Goal: Task Accomplishment & Management: Complete application form

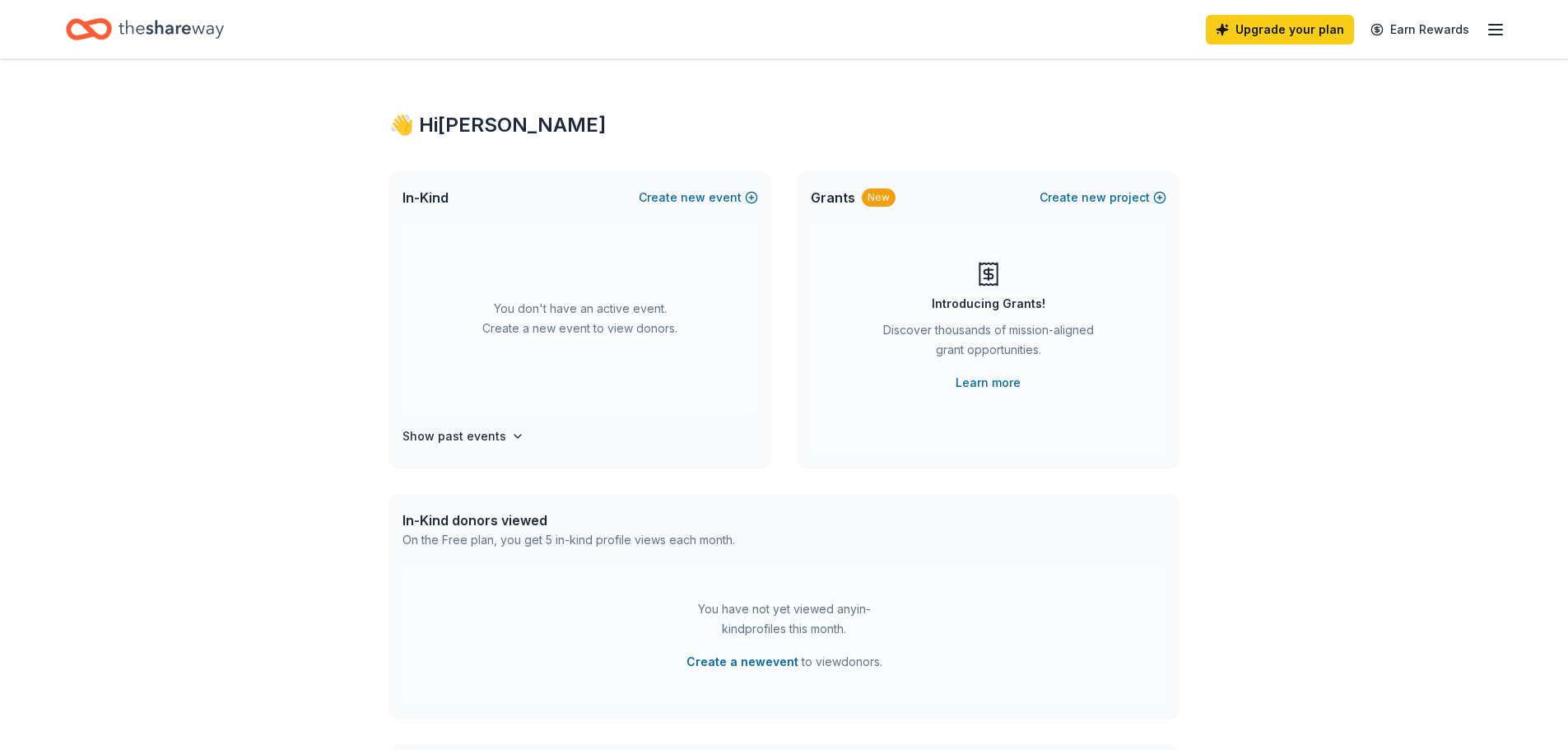
click at [1497, 30] on line "button" at bounding box center [1495, 30] width 13 height 0
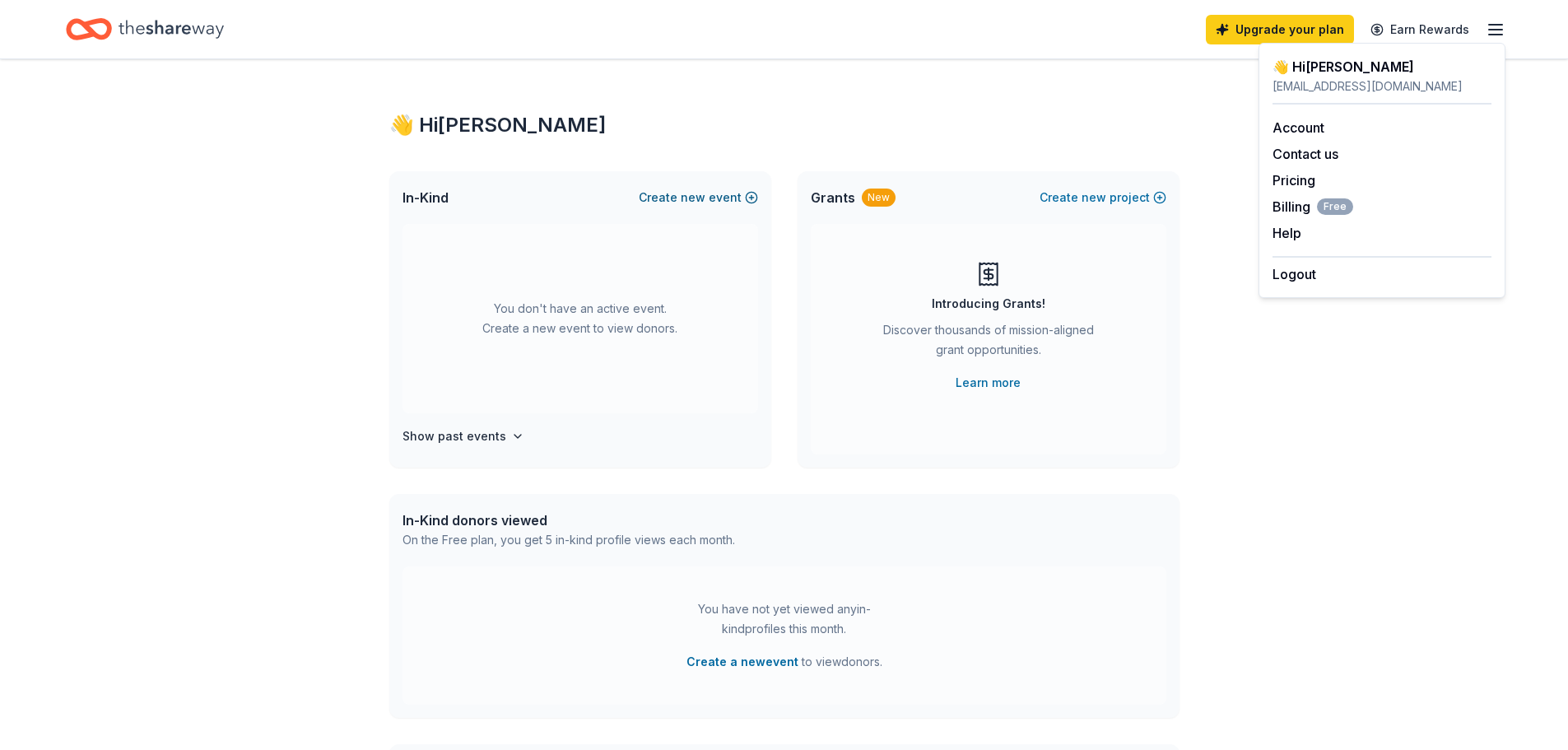
click at [748, 194] on button "Create new event" at bounding box center [699, 198] width 120 height 20
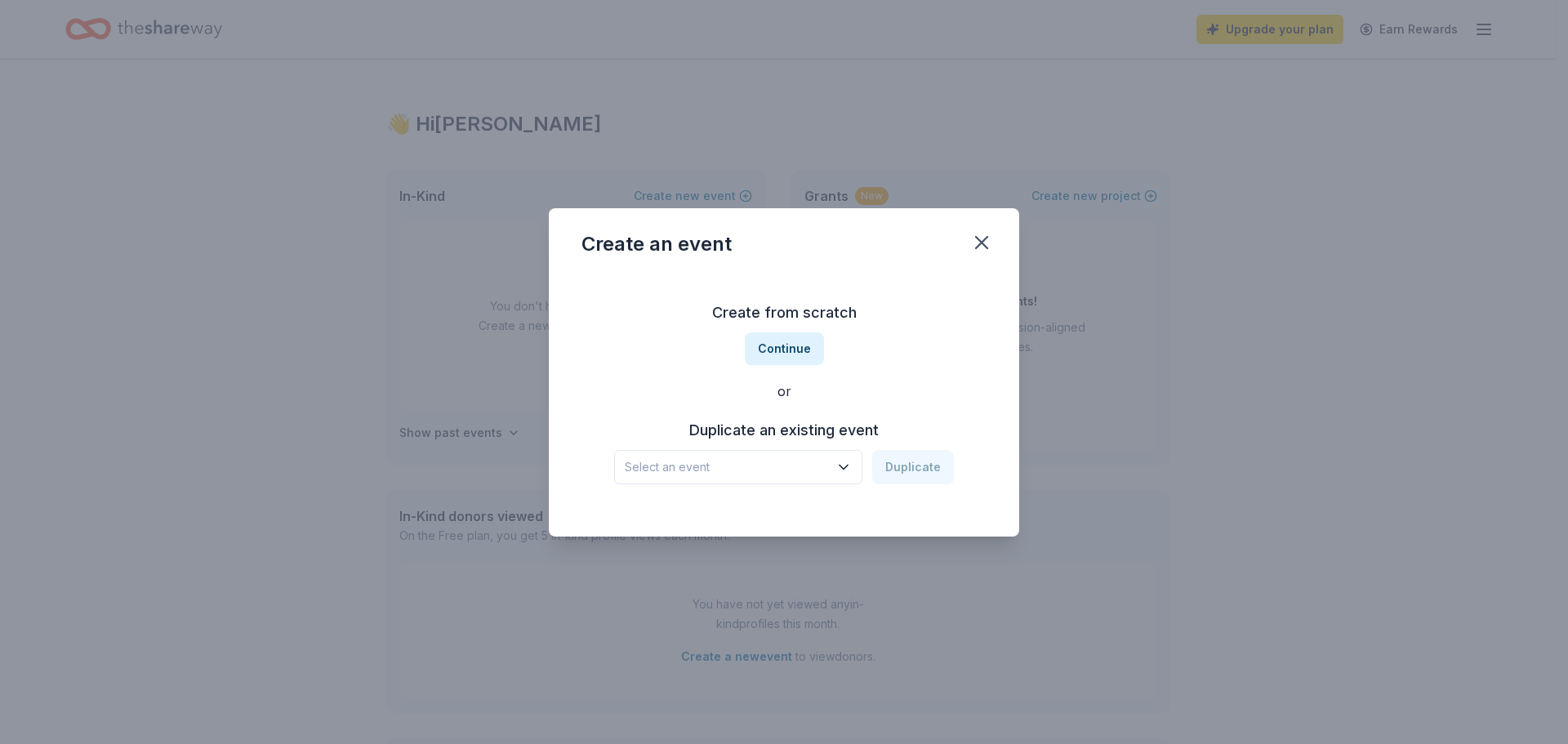
click at [828, 472] on span "Select an event" at bounding box center [726, 468] width 204 height 20
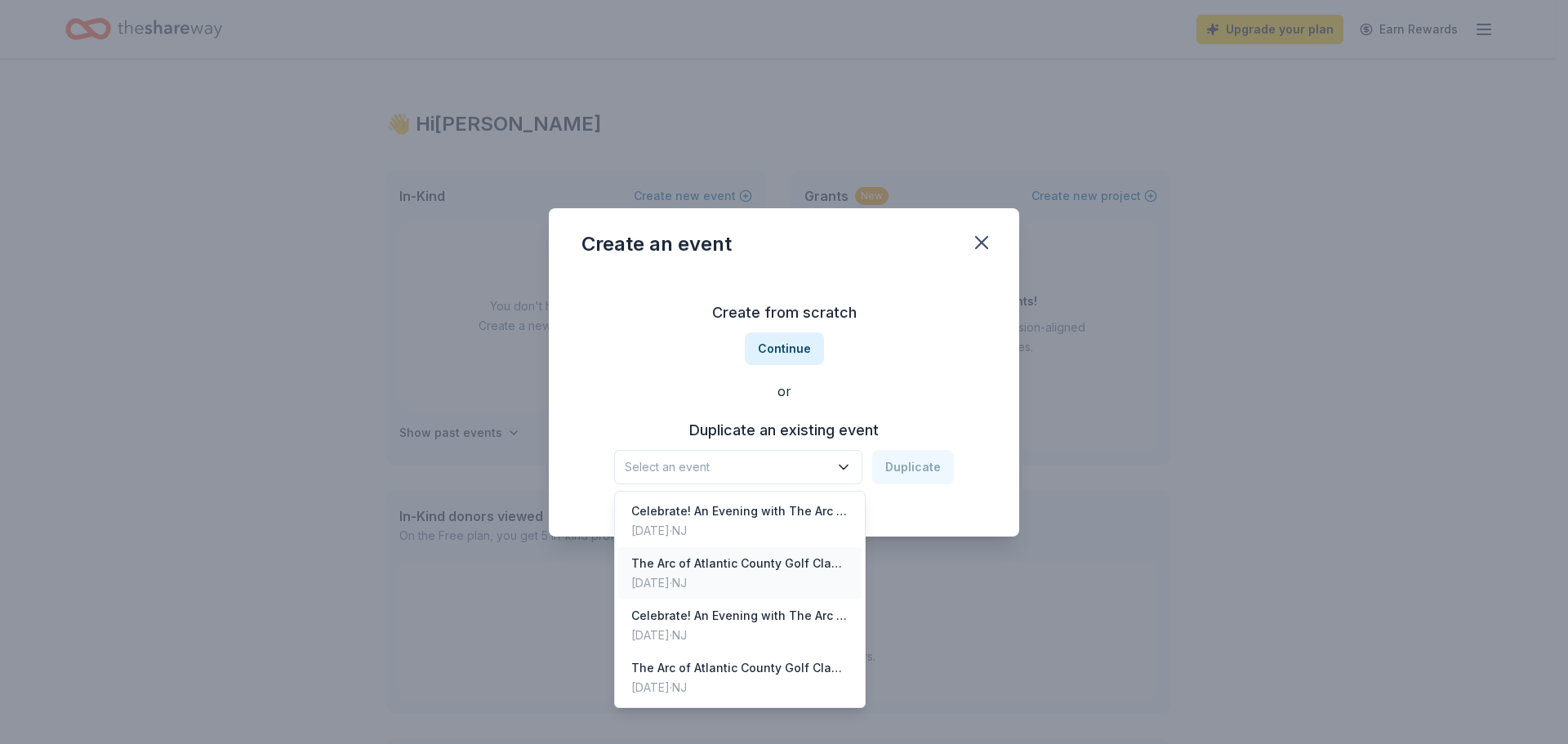
click at [778, 580] on div "[DATE] · [GEOGRAPHIC_DATA]" at bounding box center [740, 583] width 218 height 20
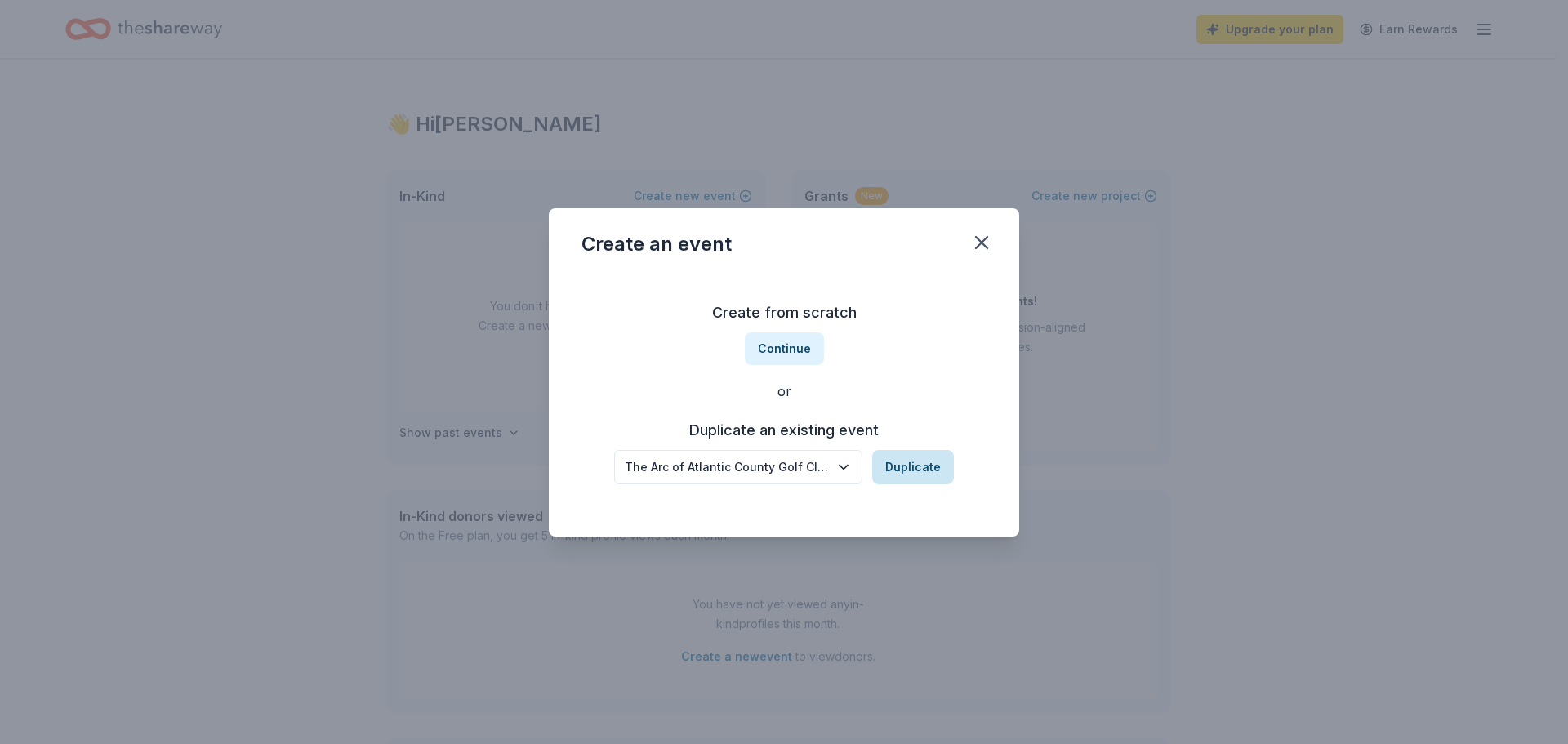
click at [933, 468] on button "Duplicate" at bounding box center [912, 467] width 81 height 34
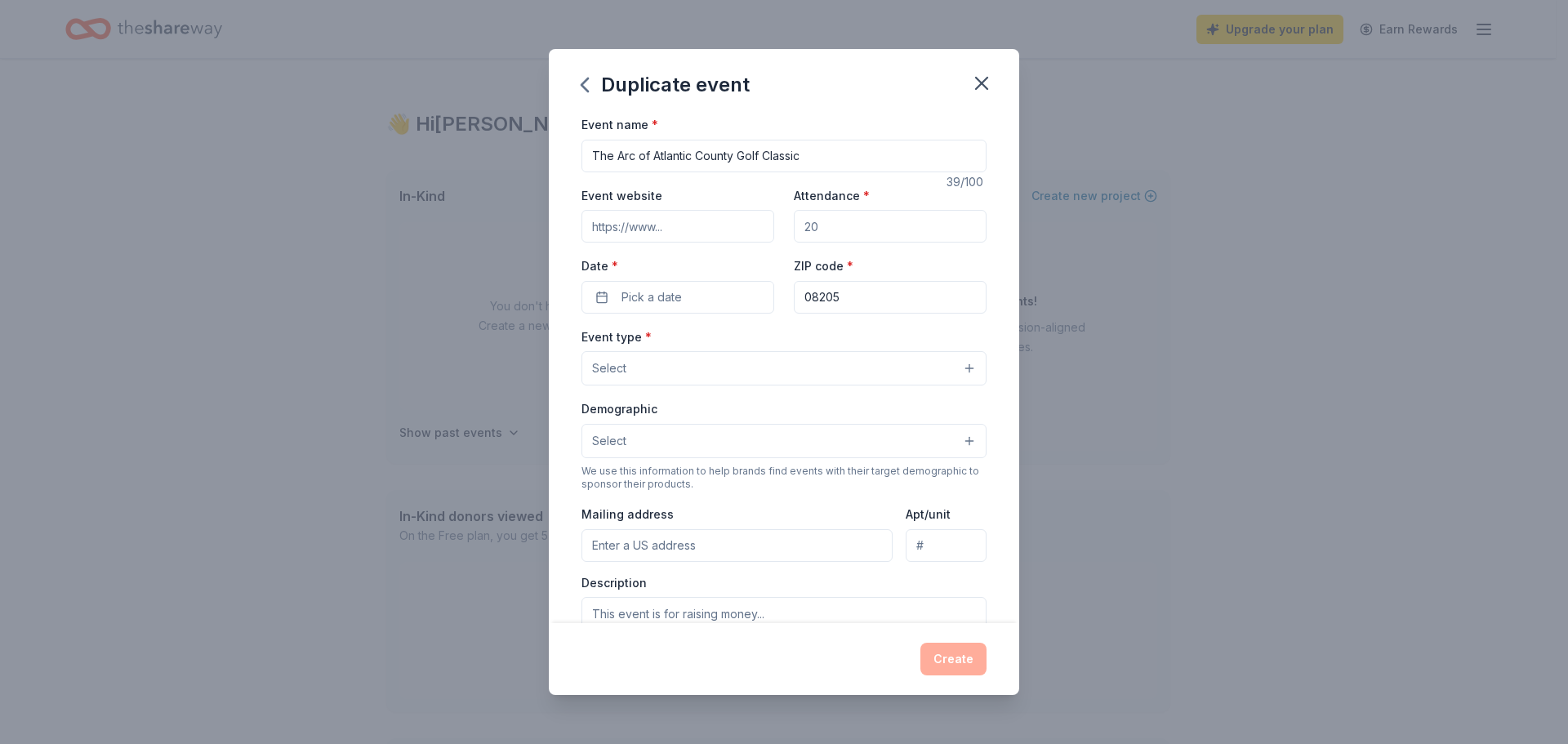
click at [664, 230] on input "Event website" at bounding box center [677, 225] width 193 height 32
paste input "https://secure.qgiv.com/for/thearcofatlanticcounty/event/golfclassic2025/"
type input "https://secure.qgiv.com/for/thearcofatlanticcounty/event/golfclassic2025/"
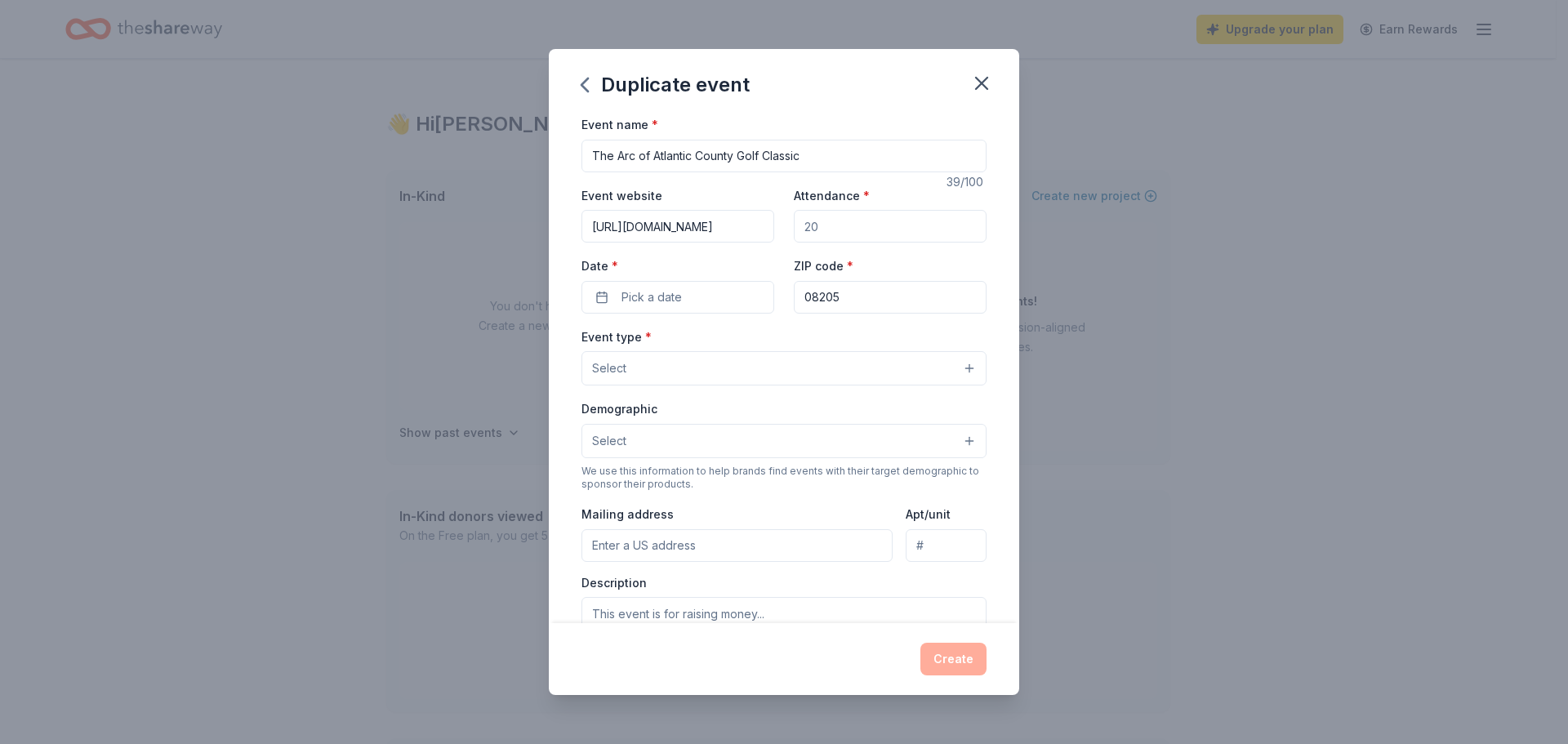
drag, startPoint x: 839, startPoint y: 229, endPoint x: 782, endPoint y: 233, distance: 57.1
click at [782, 233] on div "Event website https://secure.qgiv.com/for/thearcofatlanticcounty/event/golfclas…" at bounding box center [783, 249] width 405 height 128
click at [814, 225] on input "Attendance *" at bounding box center [890, 225] width 193 height 32
type input "150"
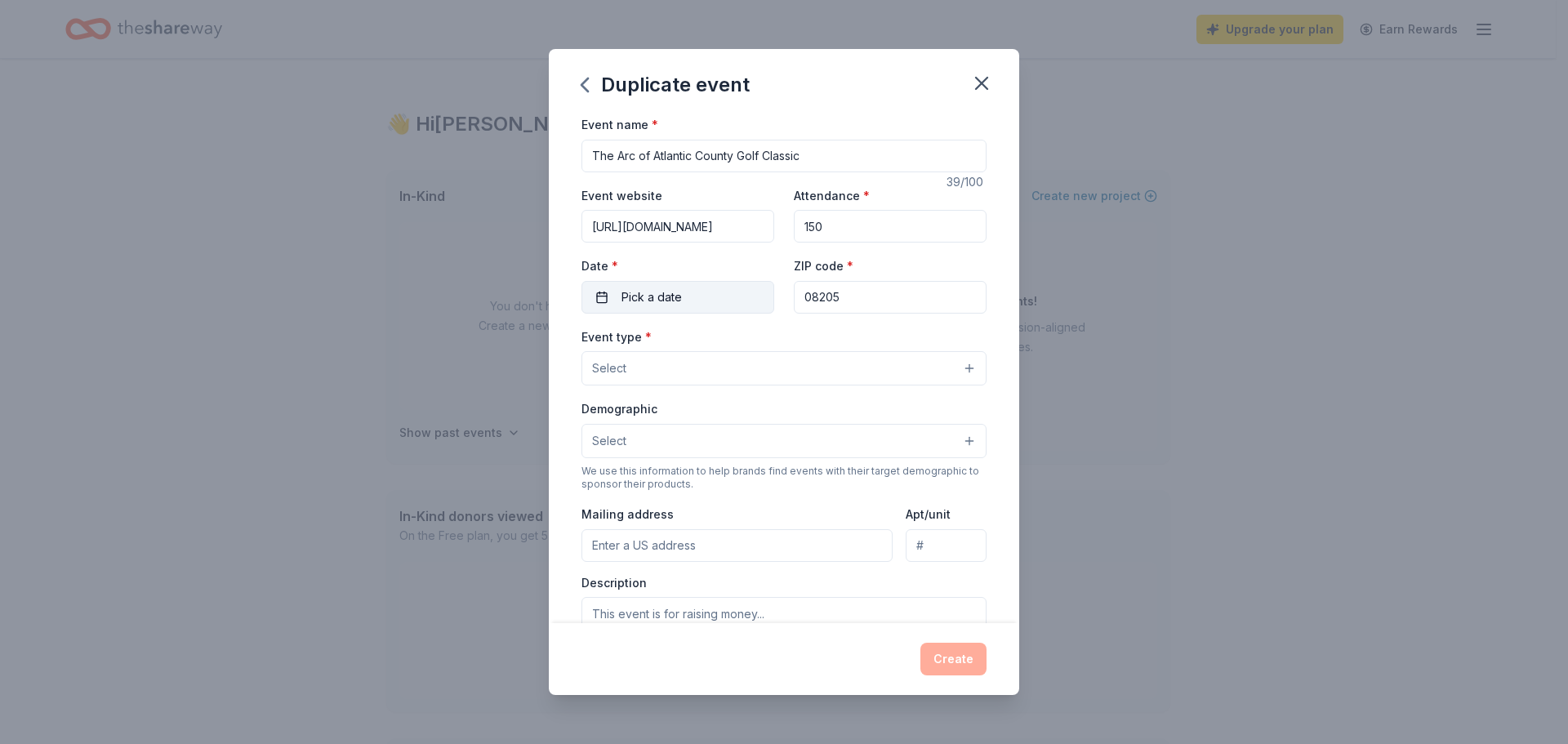
click at [648, 294] on span "Pick a date" at bounding box center [652, 297] width 61 height 20
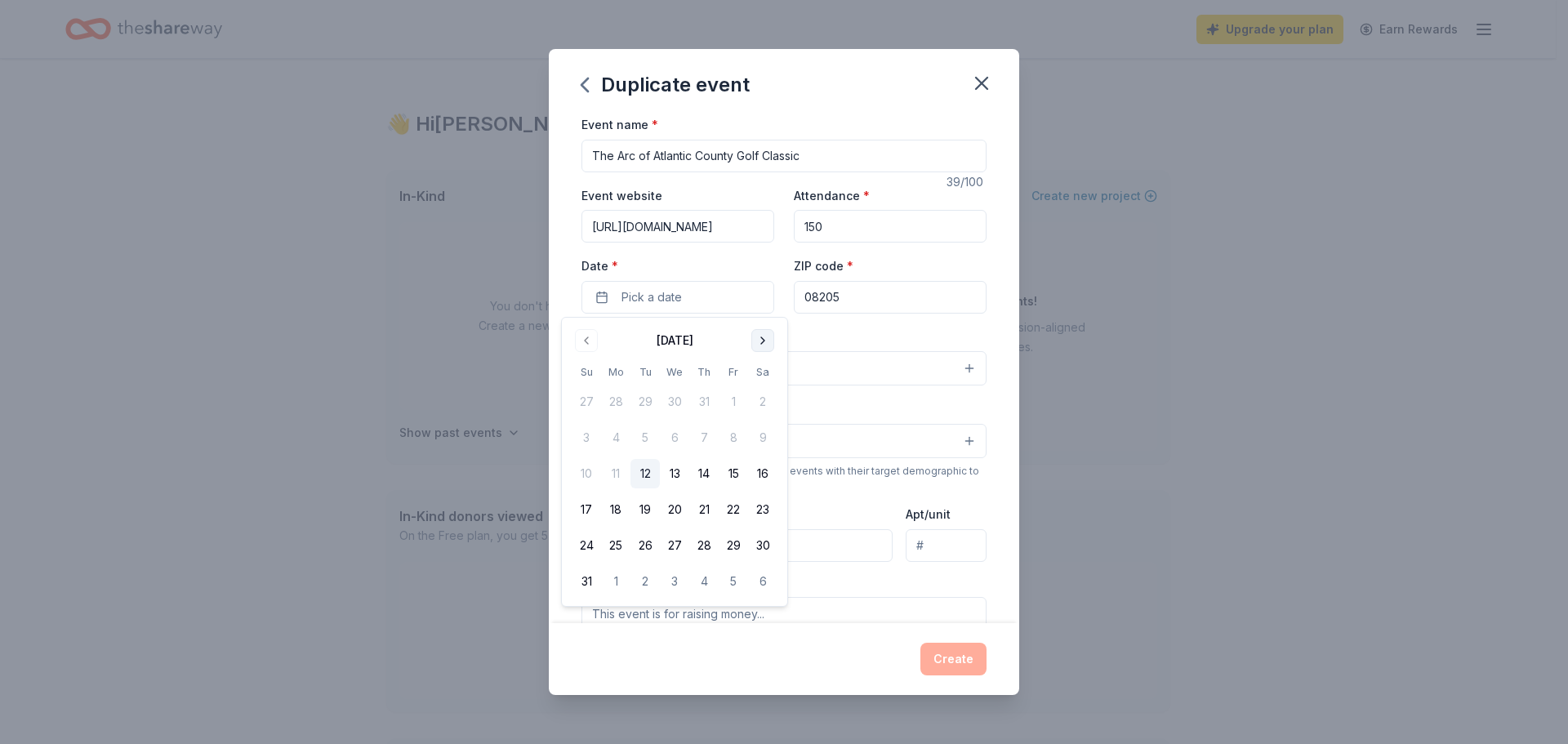
click at [760, 349] on button "Go to next month" at bounding box center [761, 340] width 23 height 23
click at [709, 438] on button "9" at bounding box center [704, 438] width 29 height 29
click at [848, 301] on input "08205" at bounding box center [890, 297] width 193 height 32
click at [733, 372] on button "Select" at bounding box center [783, 368] width 405 height 34
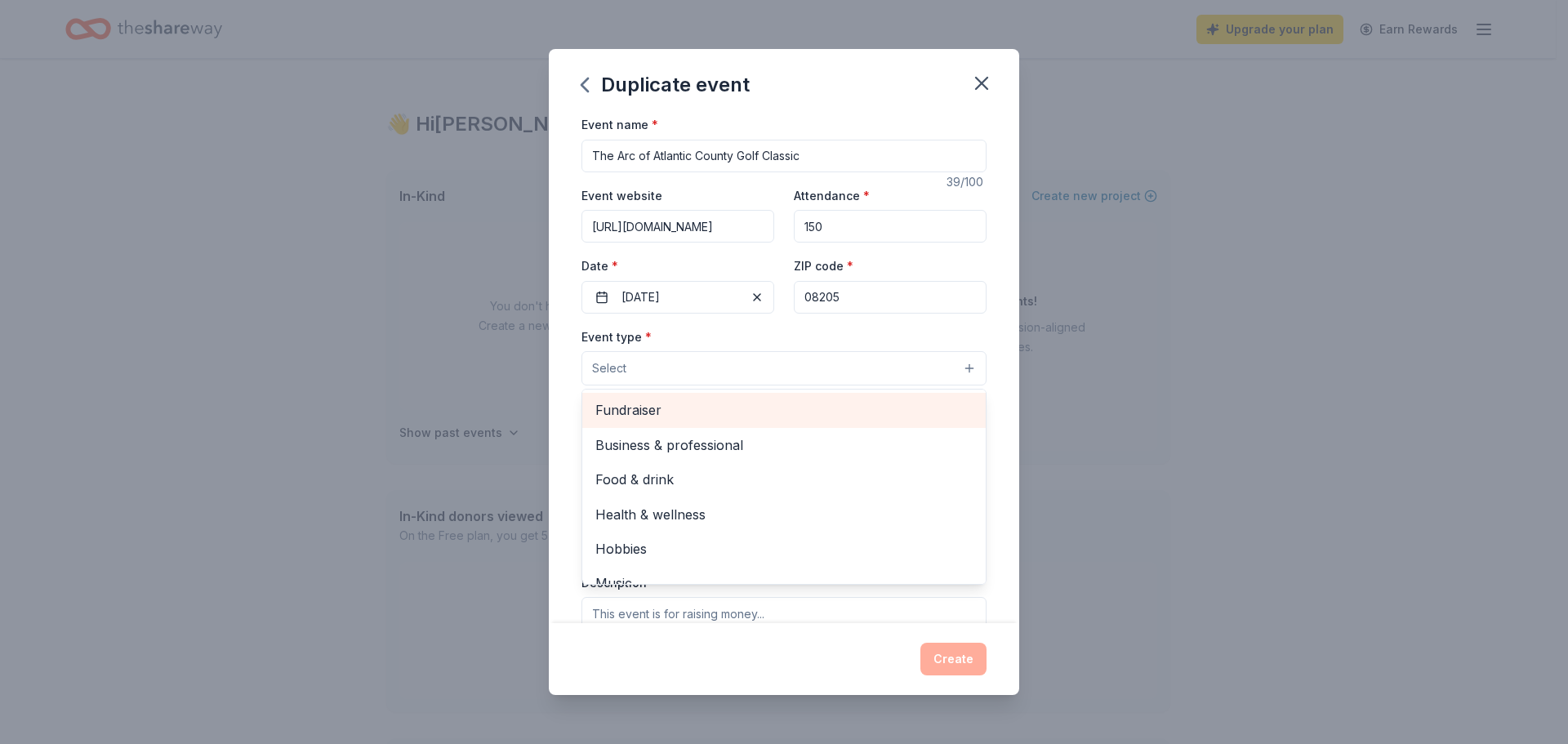
click at [712, 409] on span "Fundraiser" at bounding box center [783, 410] width 377 height 22
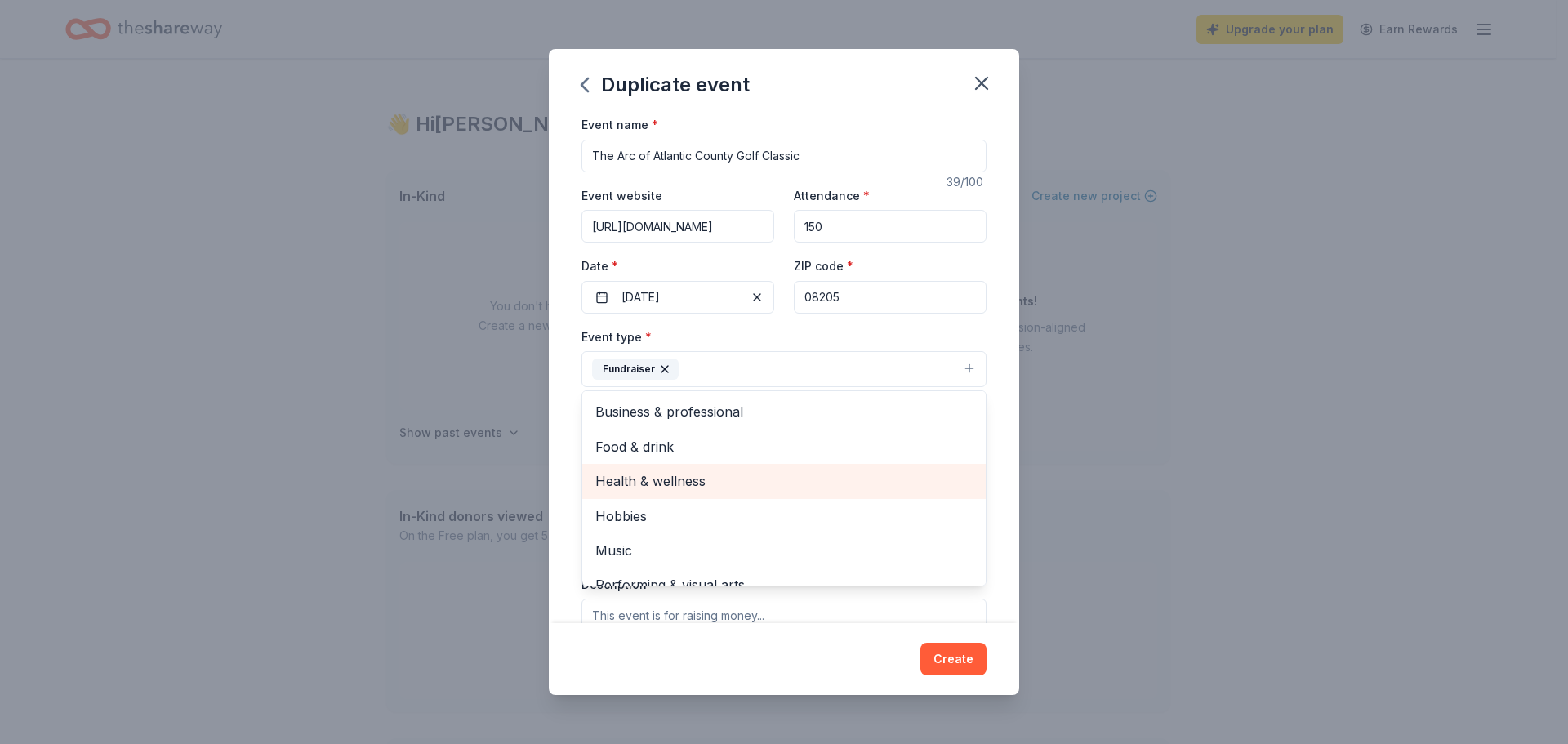
scroll to position [20, 0]
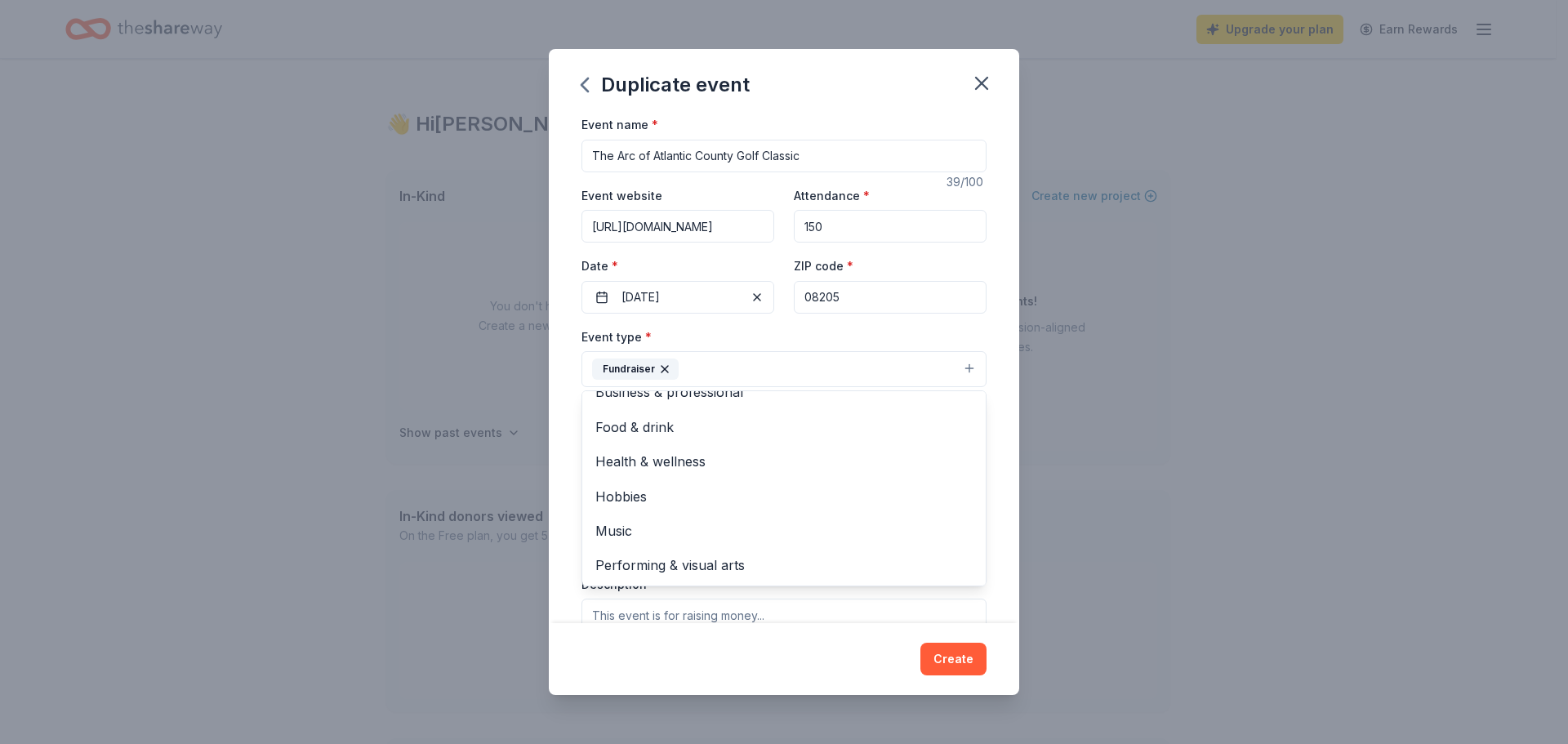
click at [990, 438] on div "Event name * The Arc of Atlantic County Golf Classic 39 /100 Event website http…" at bounding box center [784, 369] width 470 height 509
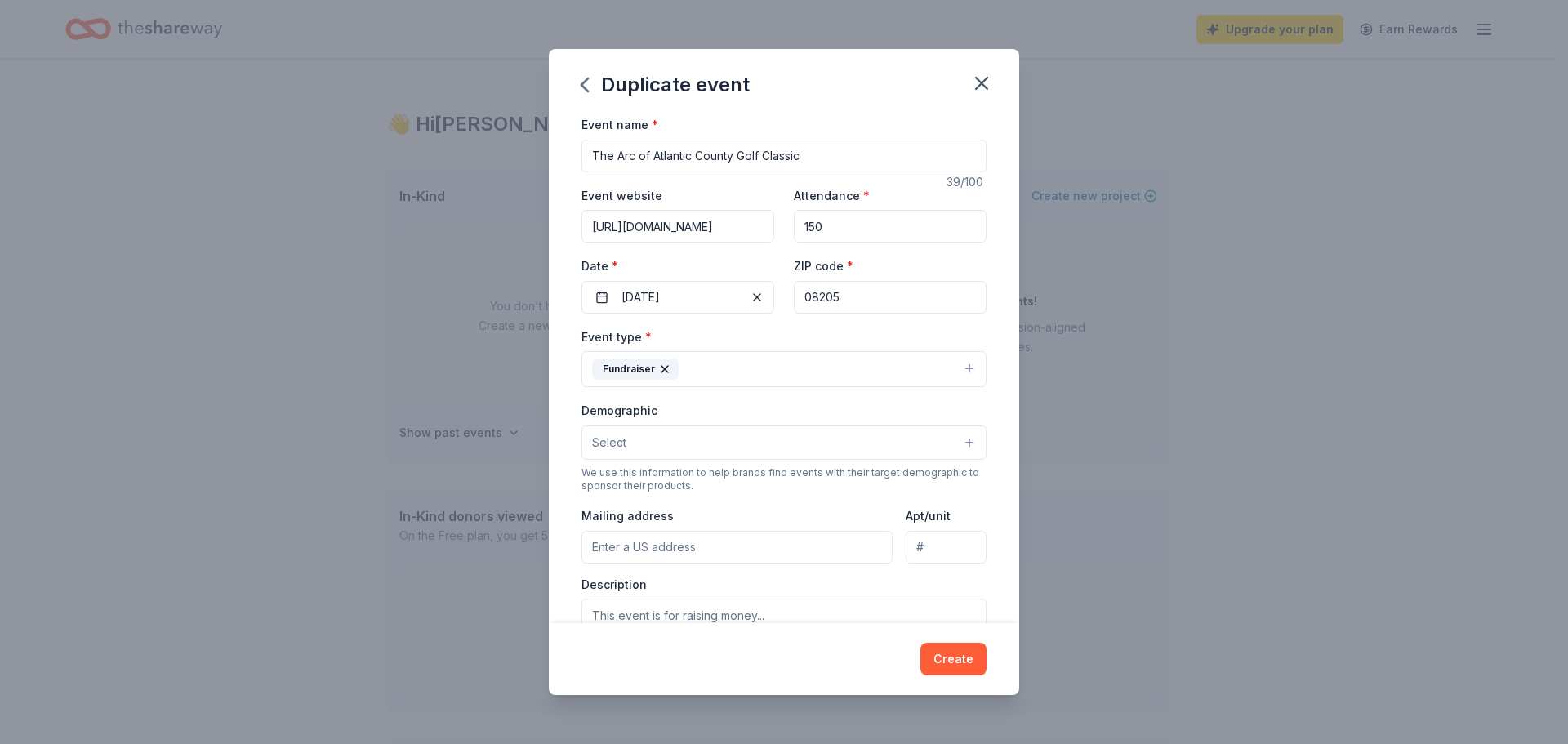
click at [698, 445] on button "Select" at bounding box center [783, 442] width 405 height 34
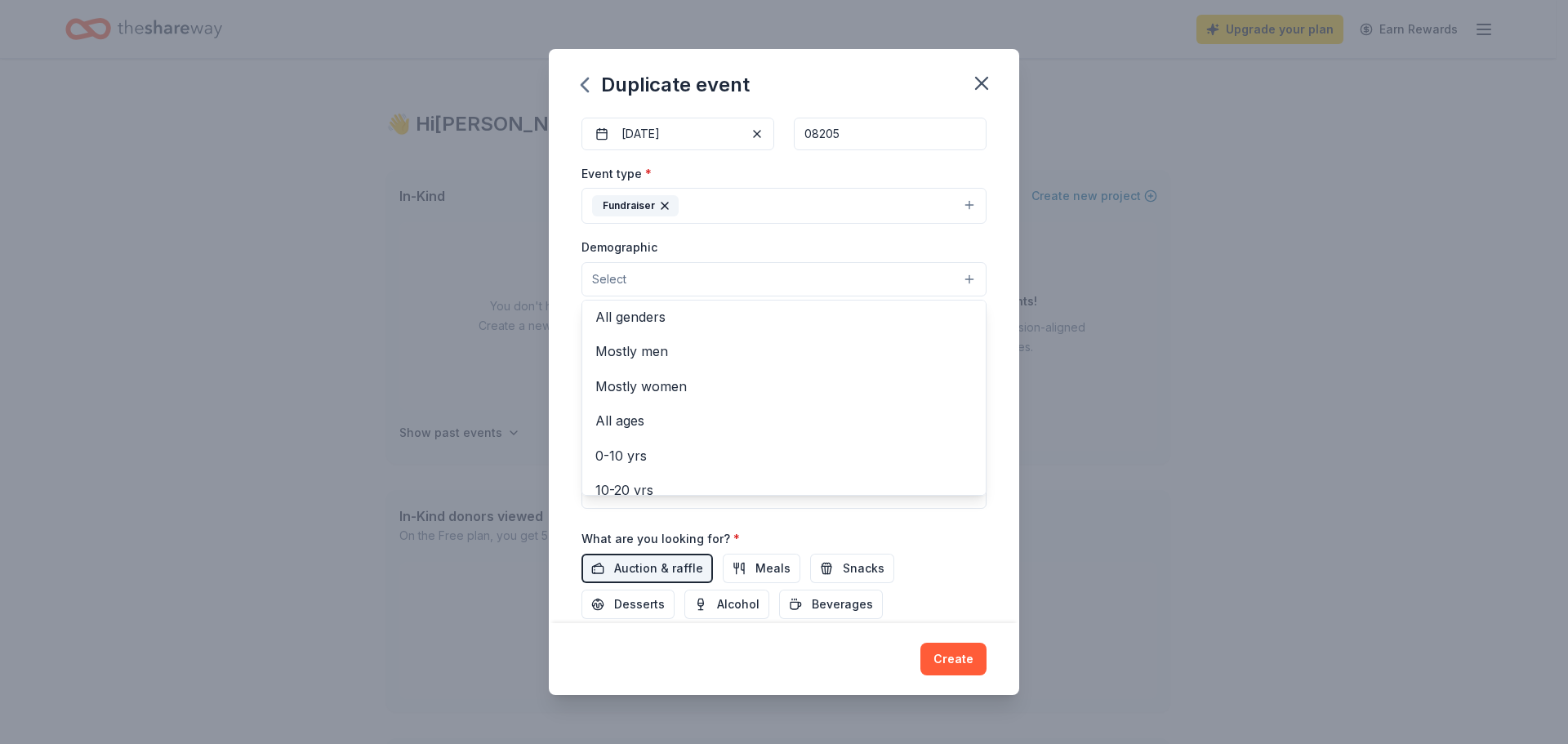
scroll to position [0, 0]
click at [644, 316] on span "All genders" at bounding box center [783, 322] width 377 height 22
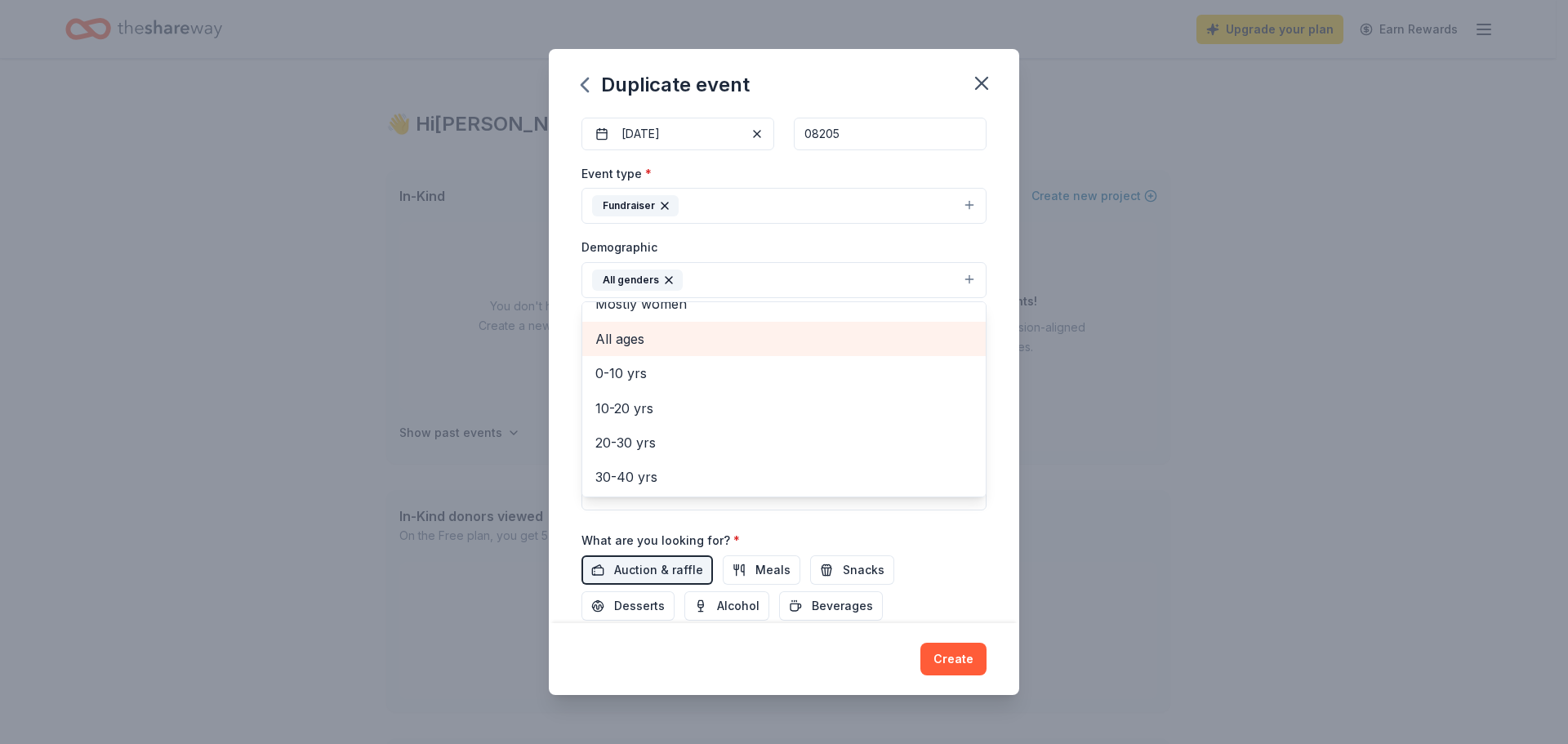
scroll to position [81, 0]
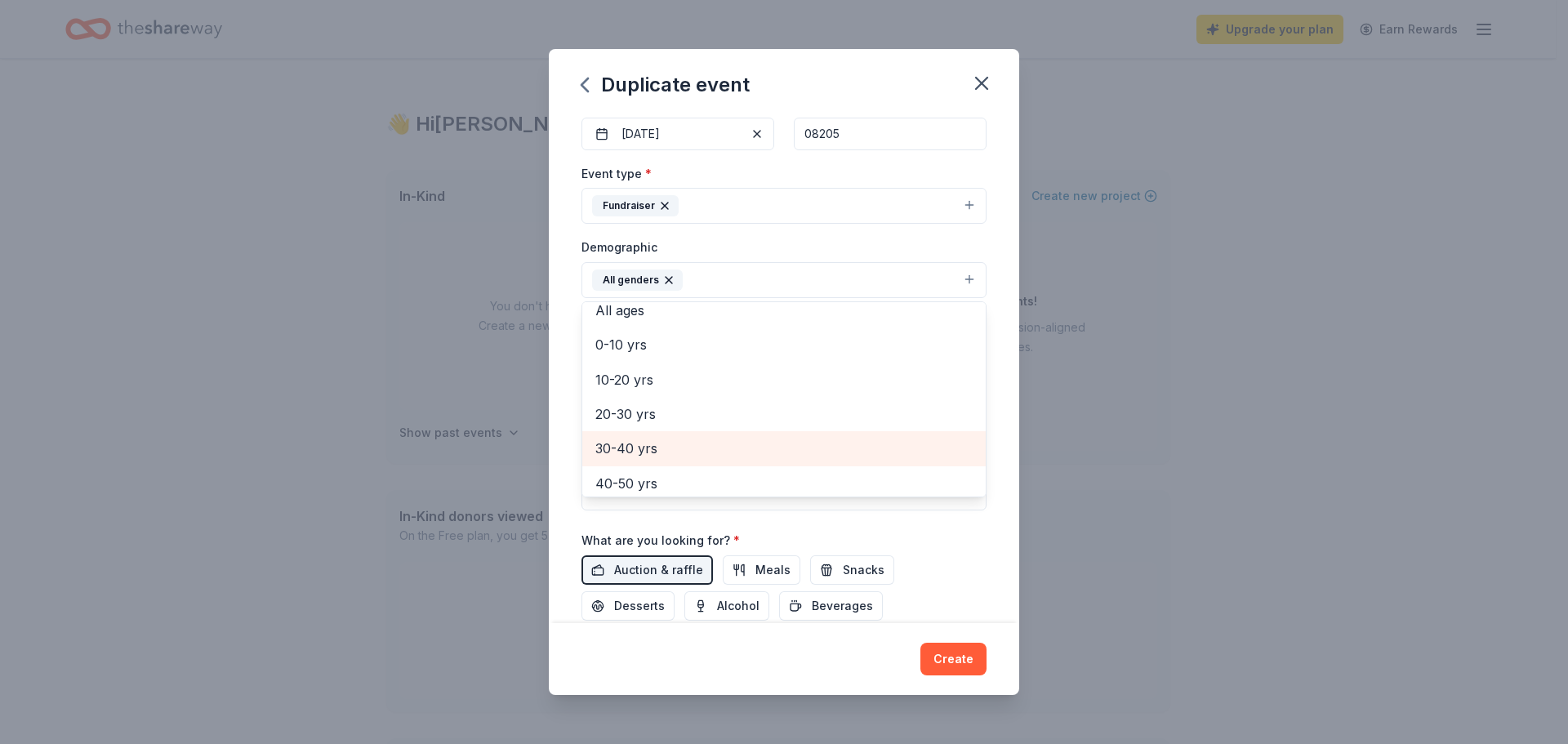
click at [678, 448] on span "30-40 yrs" at bounding box center [783, 449] width 377 height 22
click at [662, 455] on span "40-50 yrs" at bounding box center [783, 449] width 377 height 22
click at [662, 455] on span "50-60 yrs" at bounding box center [783, 449] width 377 height 22
click at [662, 459] on span "60-70 yrs" at bounding box center [783, 449] width 377 height 22
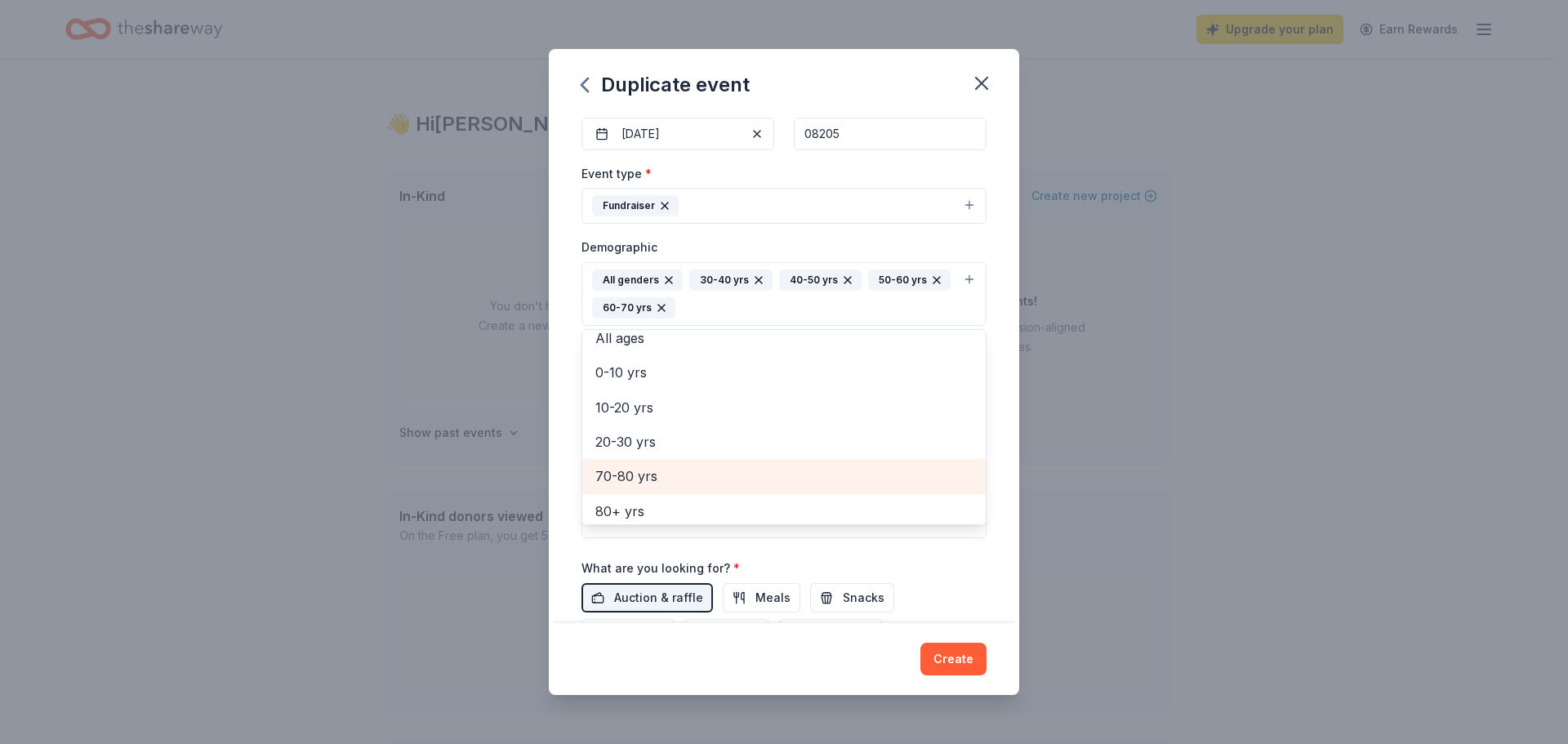
click at [703, 475] on span "70-80 yrs" at bounding box center [783, 476] width 377 height 22
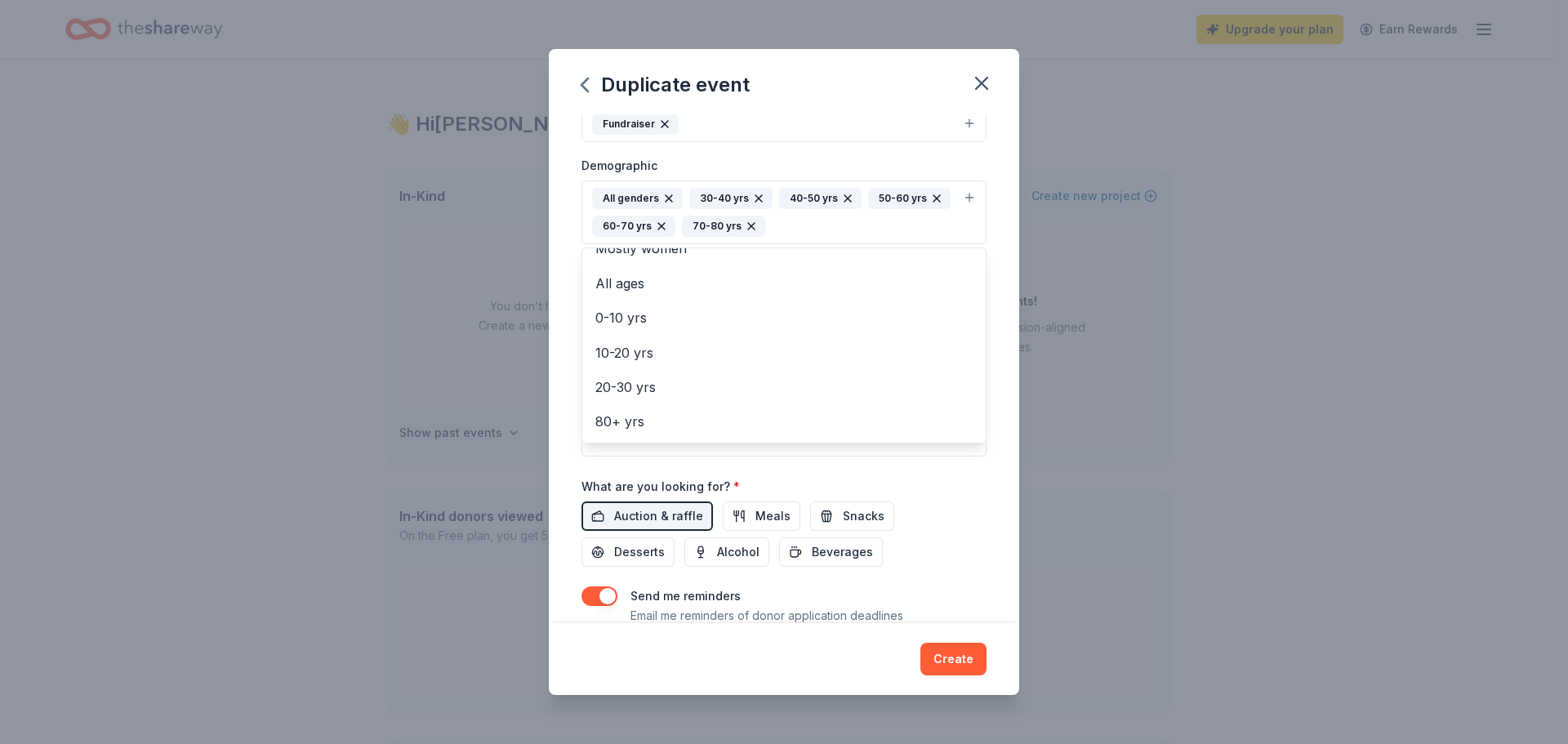
click at [986, 430] on div "Event name * The Arc of Atlantic County Golf Classic 39 /100 Event website http…" at bounding box center [784, 369] width 470 height 509
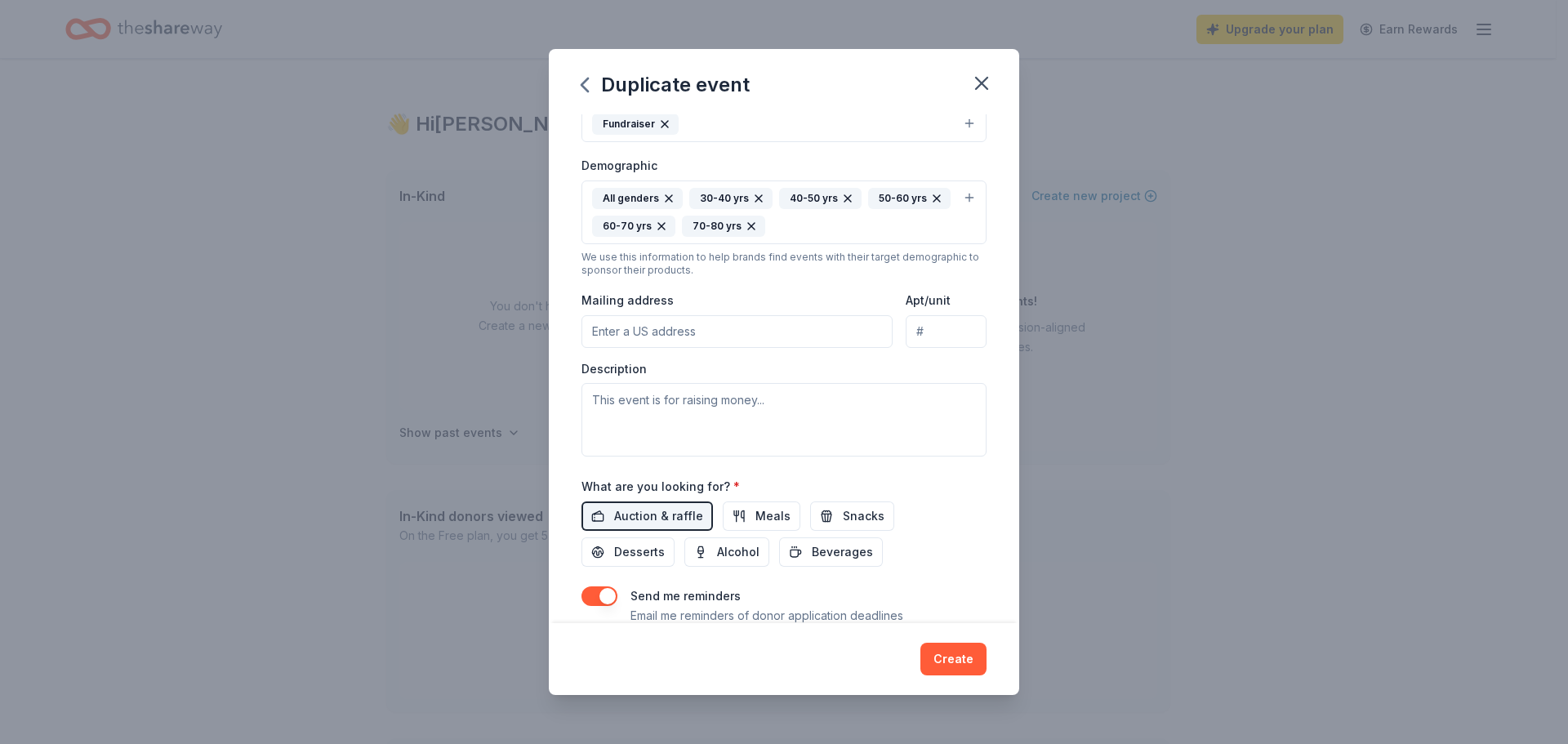
click at [653, 333] on input "Mailing address" at bounding box center [736, 331] width 311 height 32
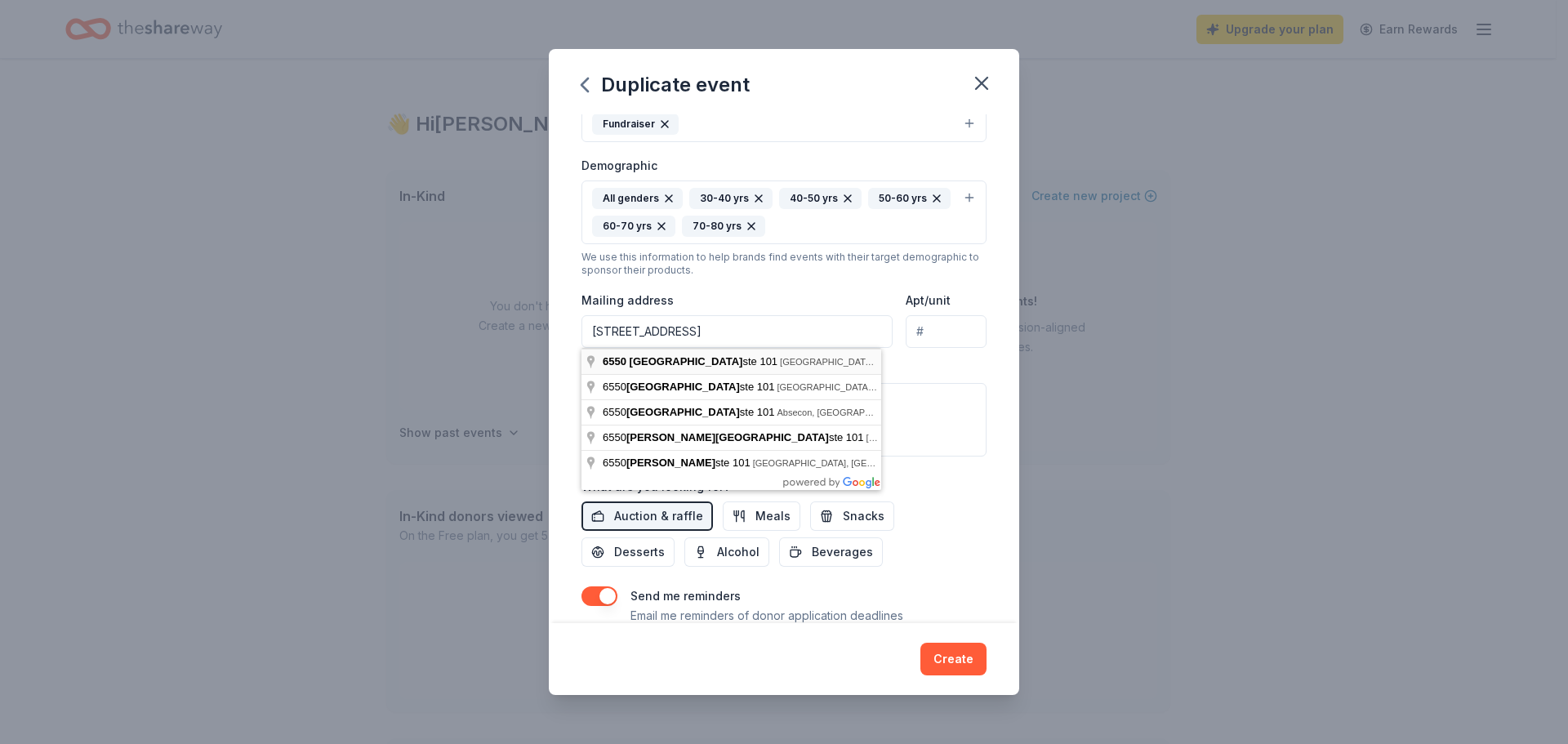
type input "6550 Delilah Road, Egg Harbor Township, NJ, 08234"
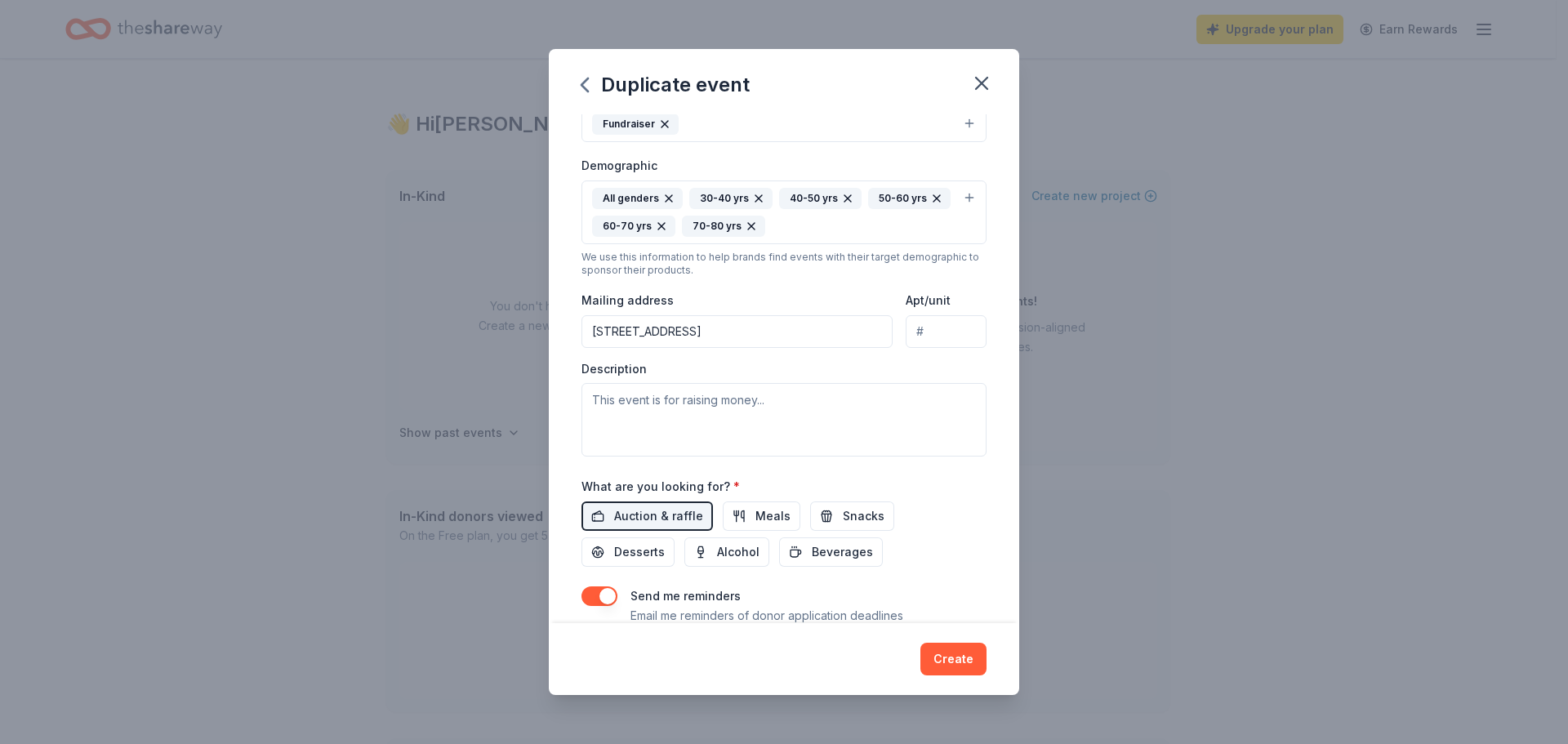
click at [922, 335] on input "Apt/unit" at bounding box center [946, 331] width 80 height 32
type input "101"
click at [712, 403] on textarea at bounding box center [783, 420] width 405 height 74
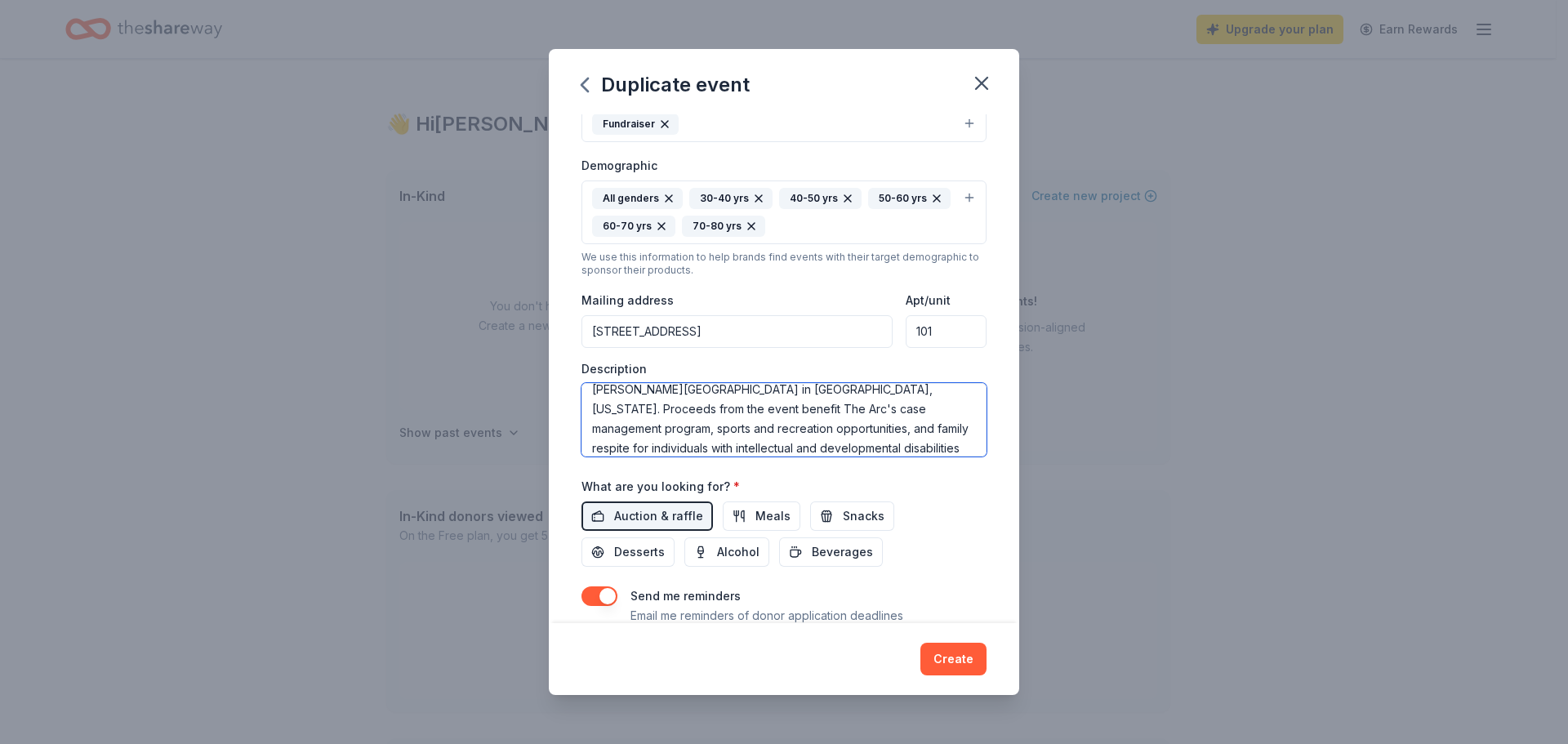
scroll to position [70, 0]
type textarea "The Arc of Atlantic County Golf Classic, presented by [PERSON_NAME] & Company, …"
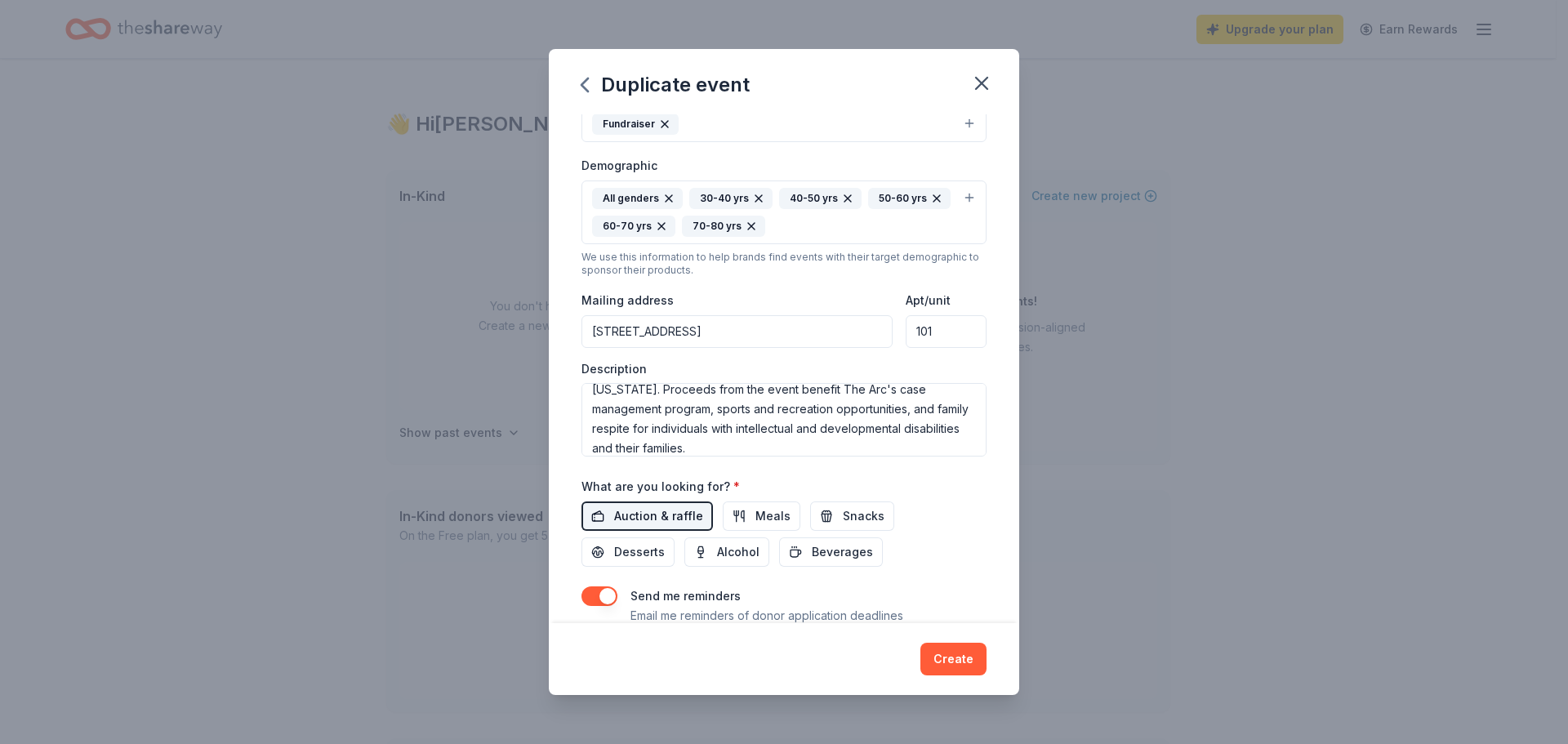
click at [654, 512] on span "Auction & raffle" at bounding box center [659, 517] width 89 height 20
click at [656, 512] on span "Auction & raffle" at bounding box center [659, 517] width 89 height 20
click at [760, 512] on span "Meals" at bounding box center [773, 517] width 35 height 20
click at [829, 516] on button "Snacks" at bounding box center [852, 517] width 84 height 29
click at [750, 543] on span "Alcohol" at bounding box center [738, 552] width 42 height 20
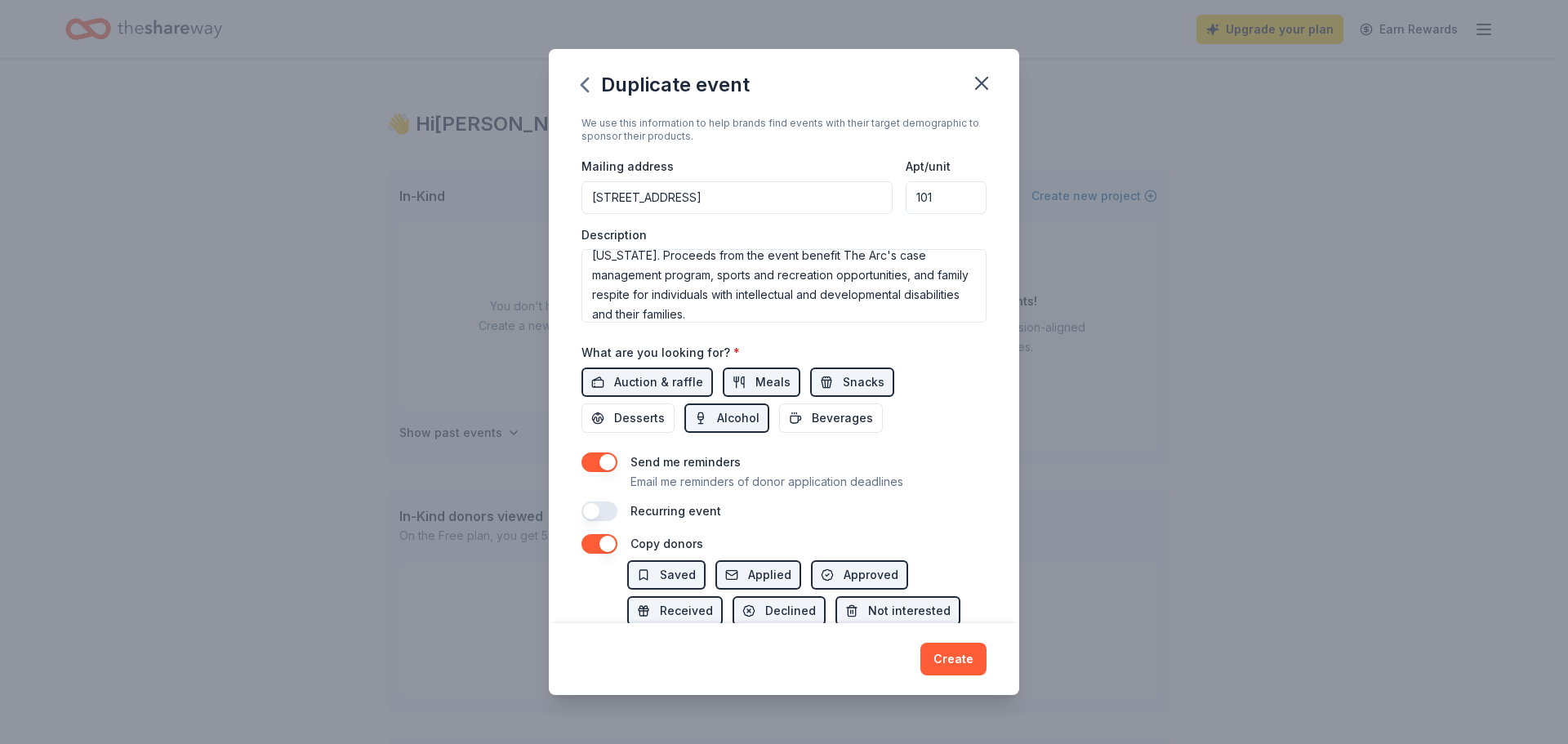
scroll to position [409, 0]
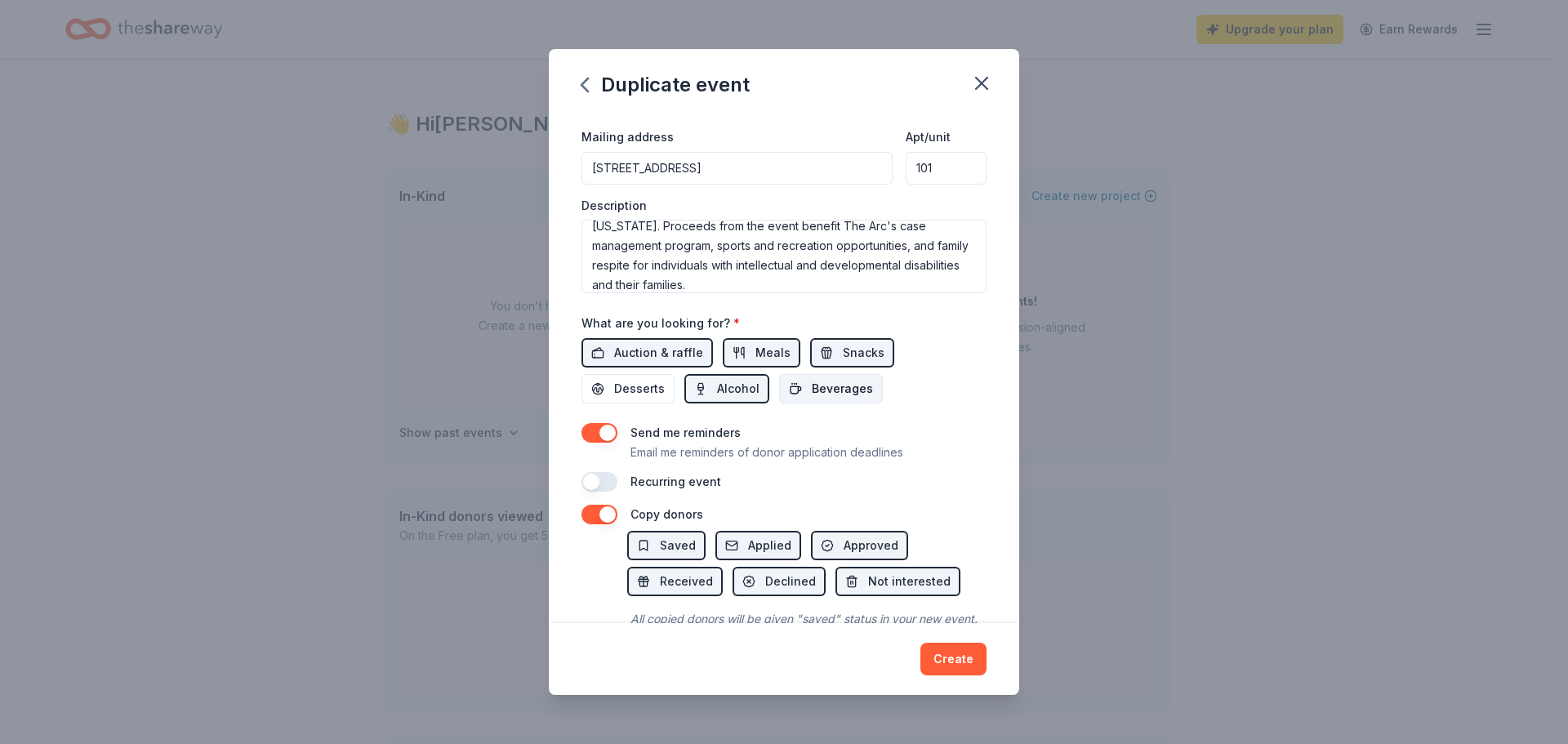
click at [843, 393] on span "Beverages" at bounding box center [842, 389] width 61 height 20
click at [647, 393] on span "Desserts" at bounding box center [640, 389] width 51 height 20
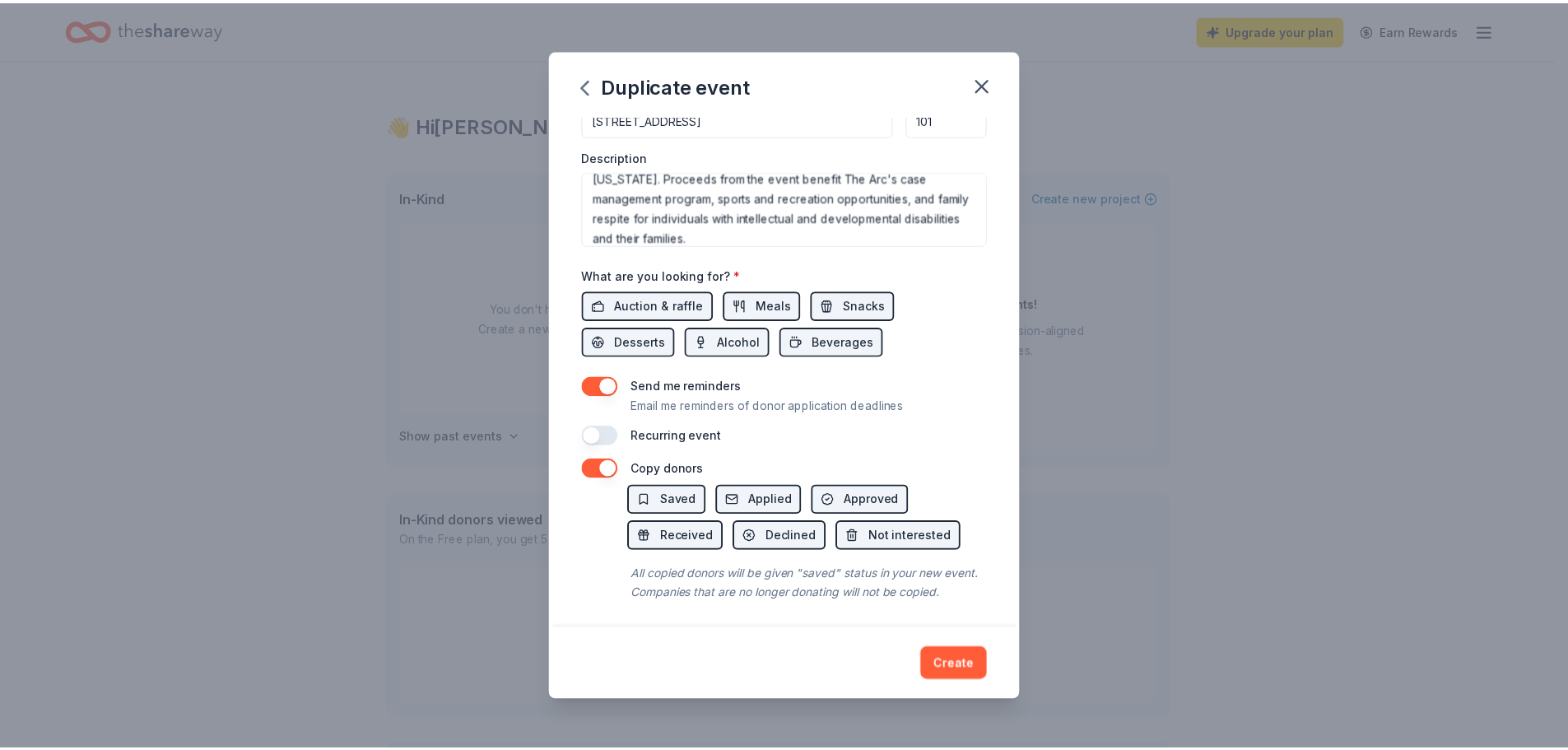
scroll to position [486, 0]
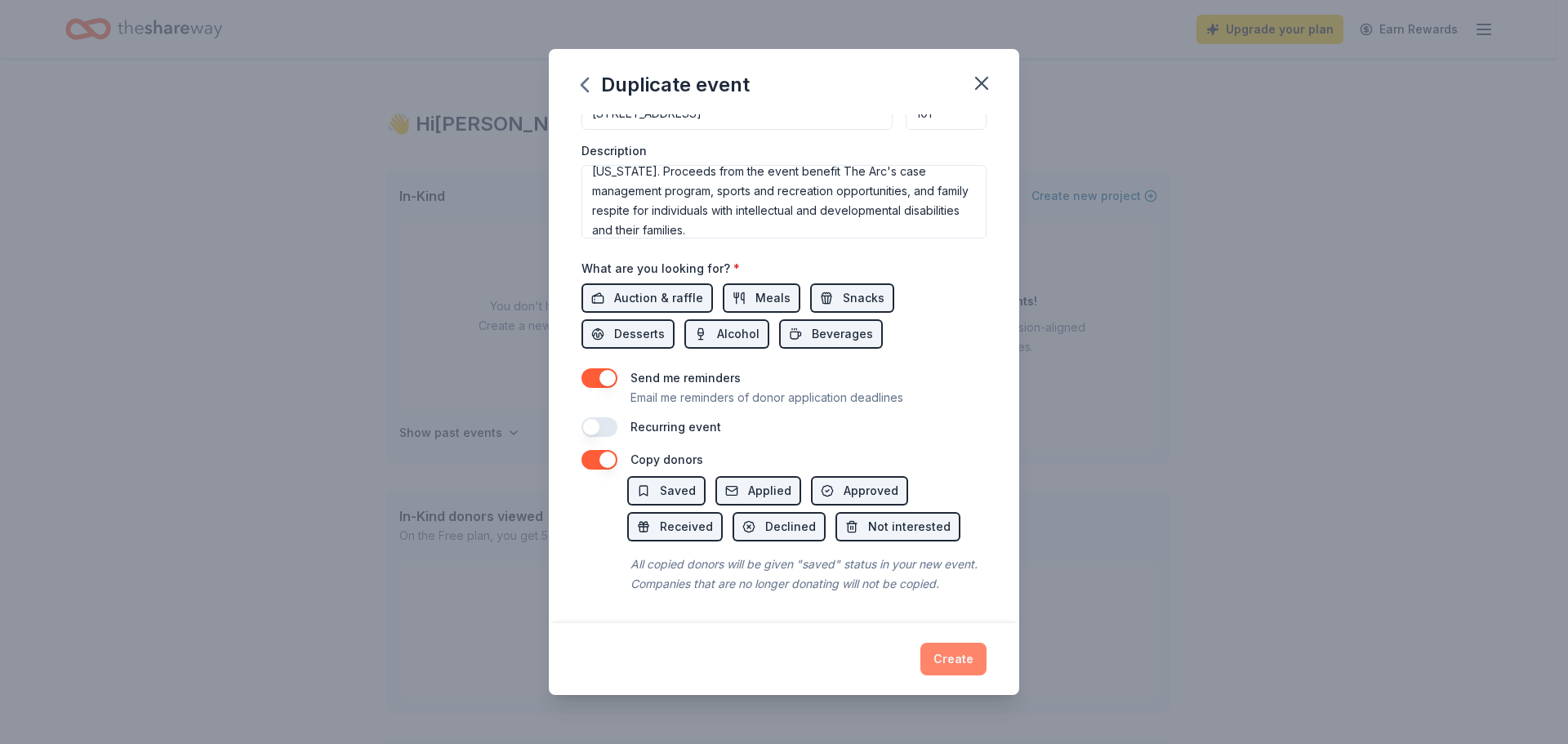
click at [953, 663] on button "Create" at bounding box center [953, 659] width 66 height 32
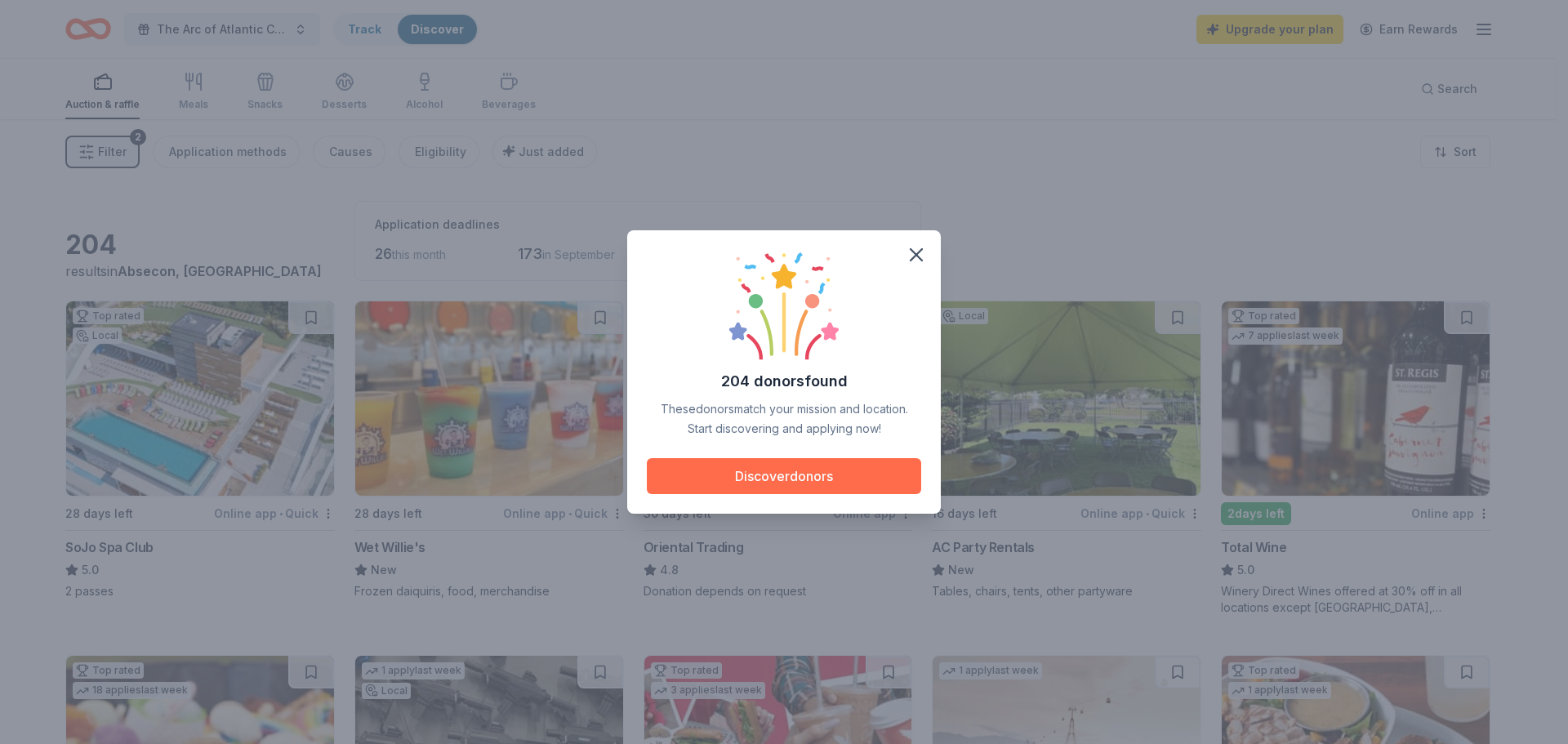
click at [805, 474] on button "Discover donors" at bounding box center [784, 475] width 274 height 36
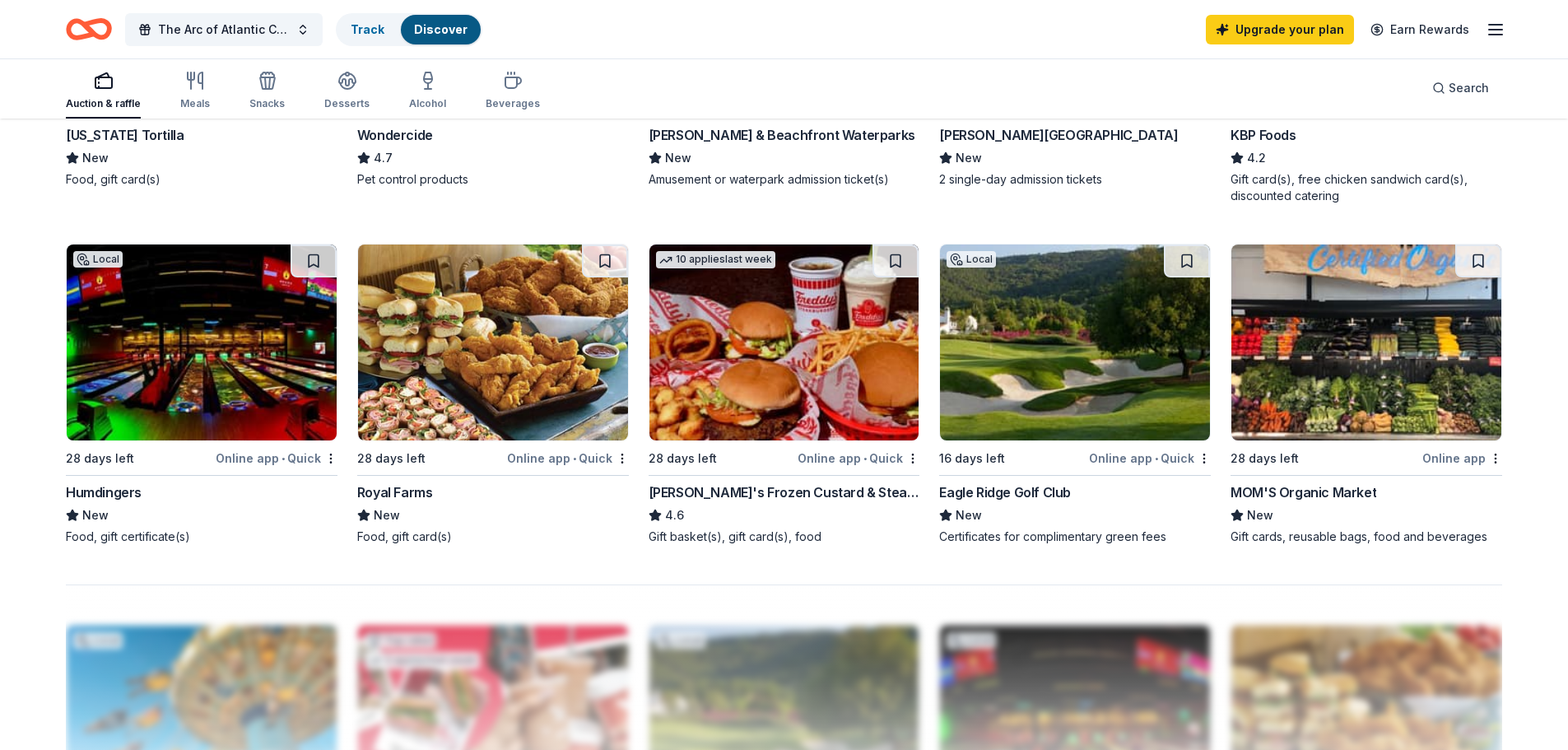
scroll to position [1152, 0]
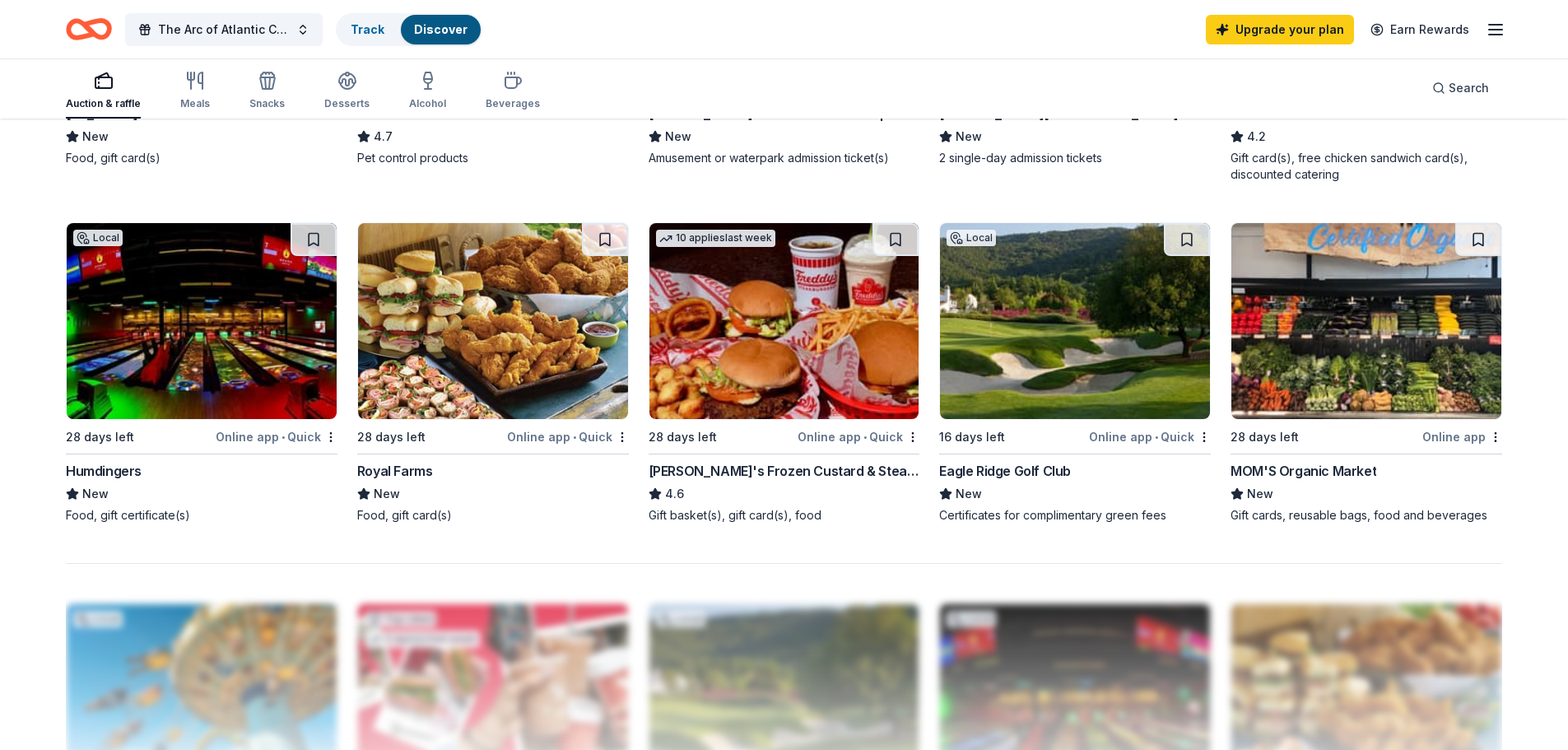
click at [1028, 474] on div "Eagle Ridge Golf Club" at bounding box center [1005, 471] width 131 height 20
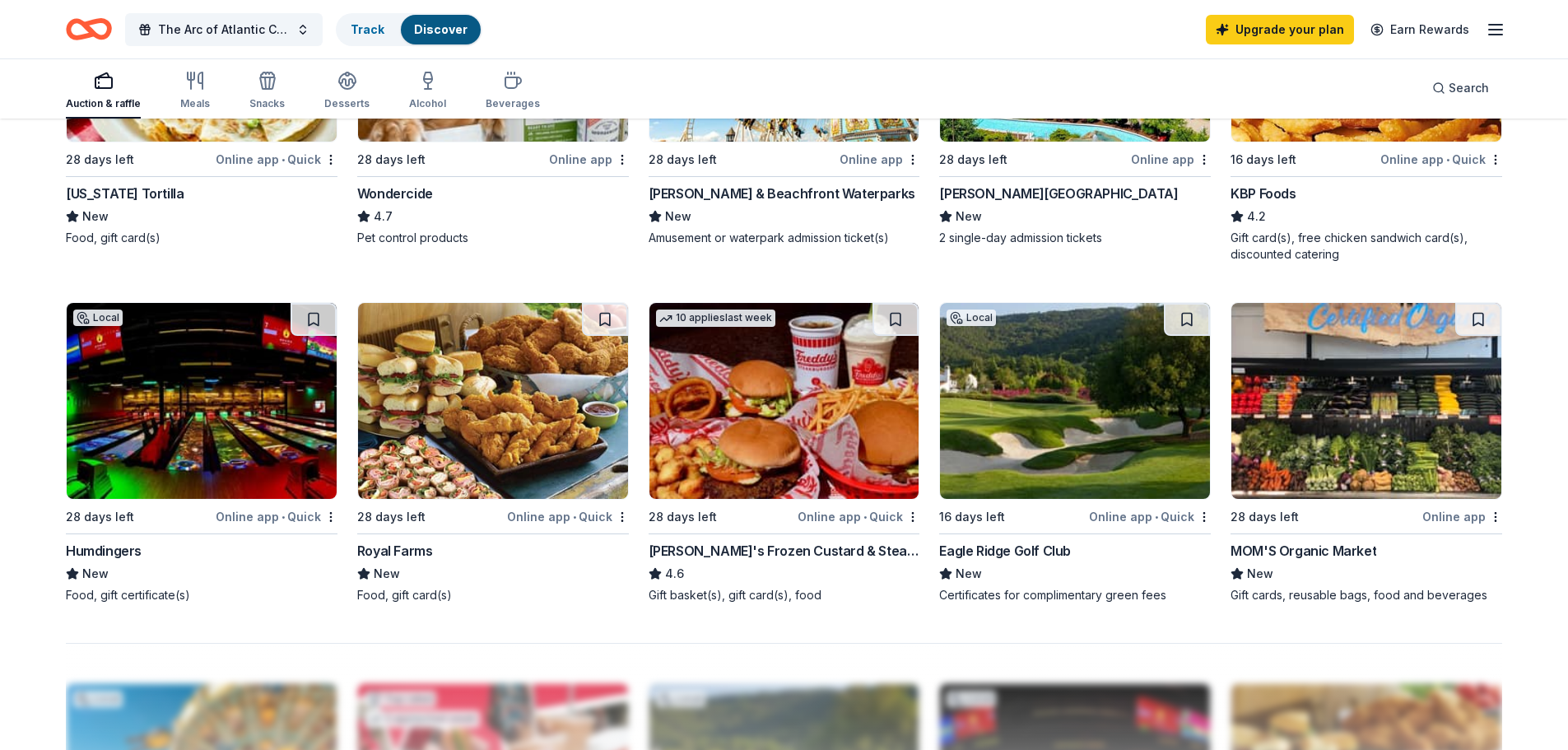
scroll to position [1317, 0]
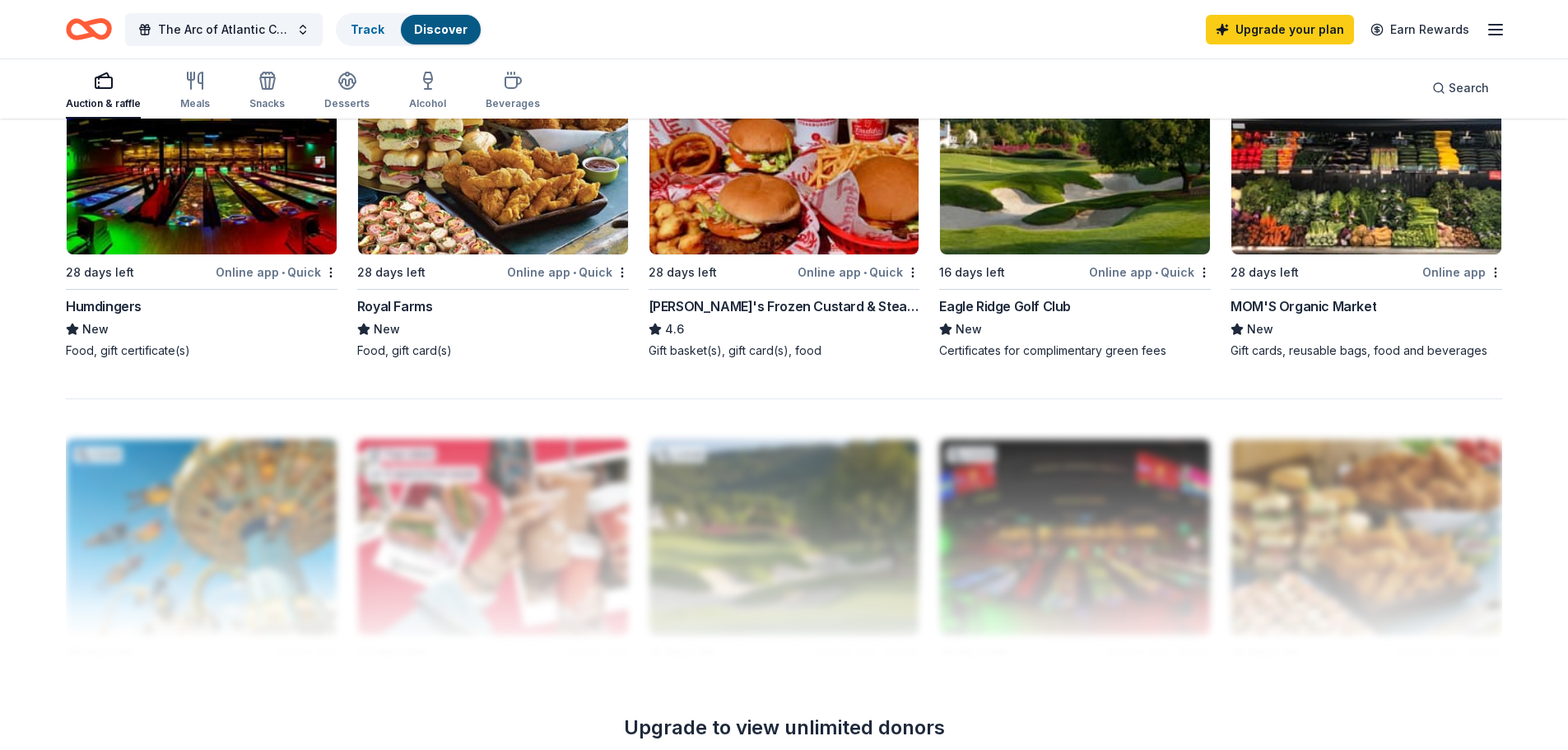
click at [543, 271] on div "Online app • Quick" at bounding box center [567, 272] width 122 height 21
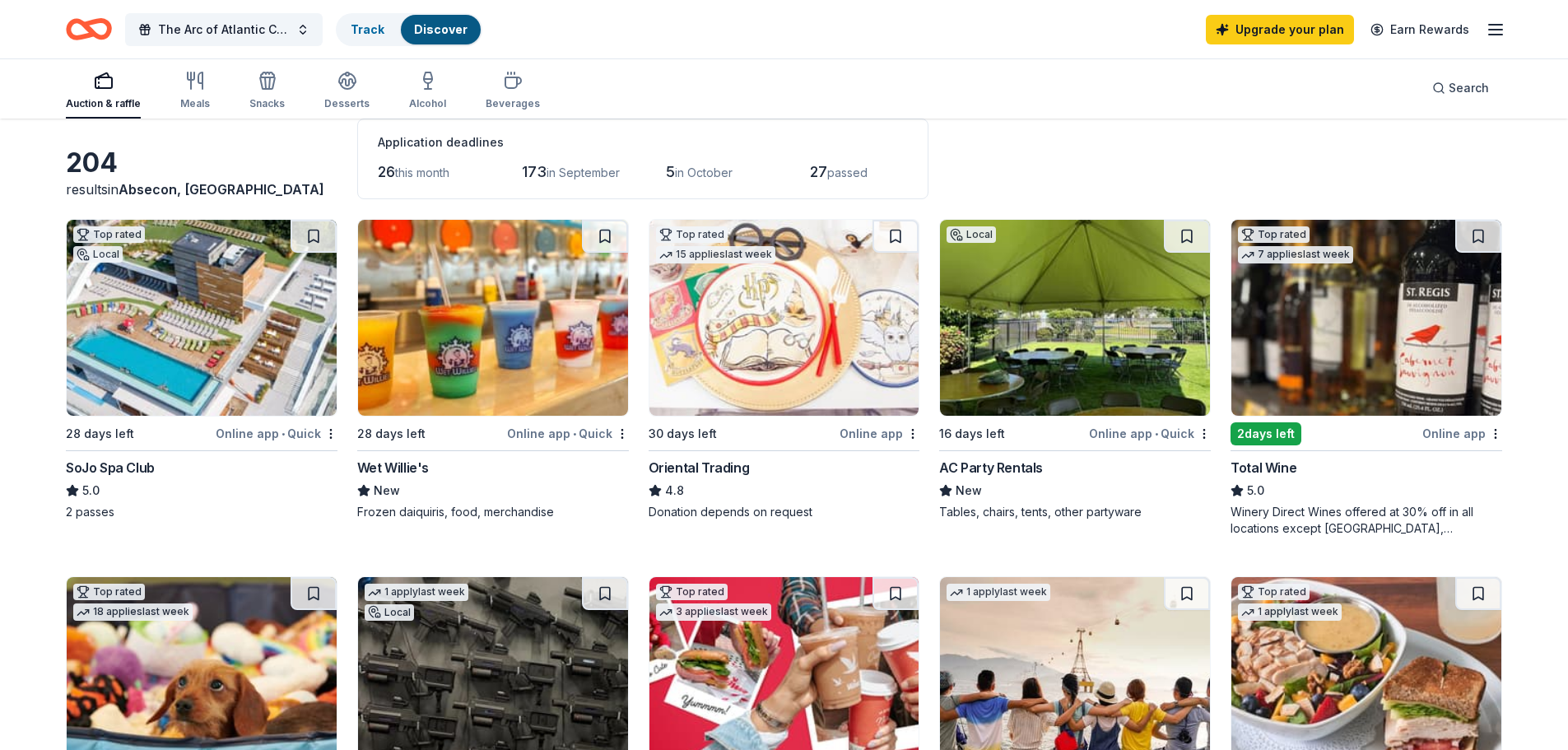
scroll to position [165, 0]
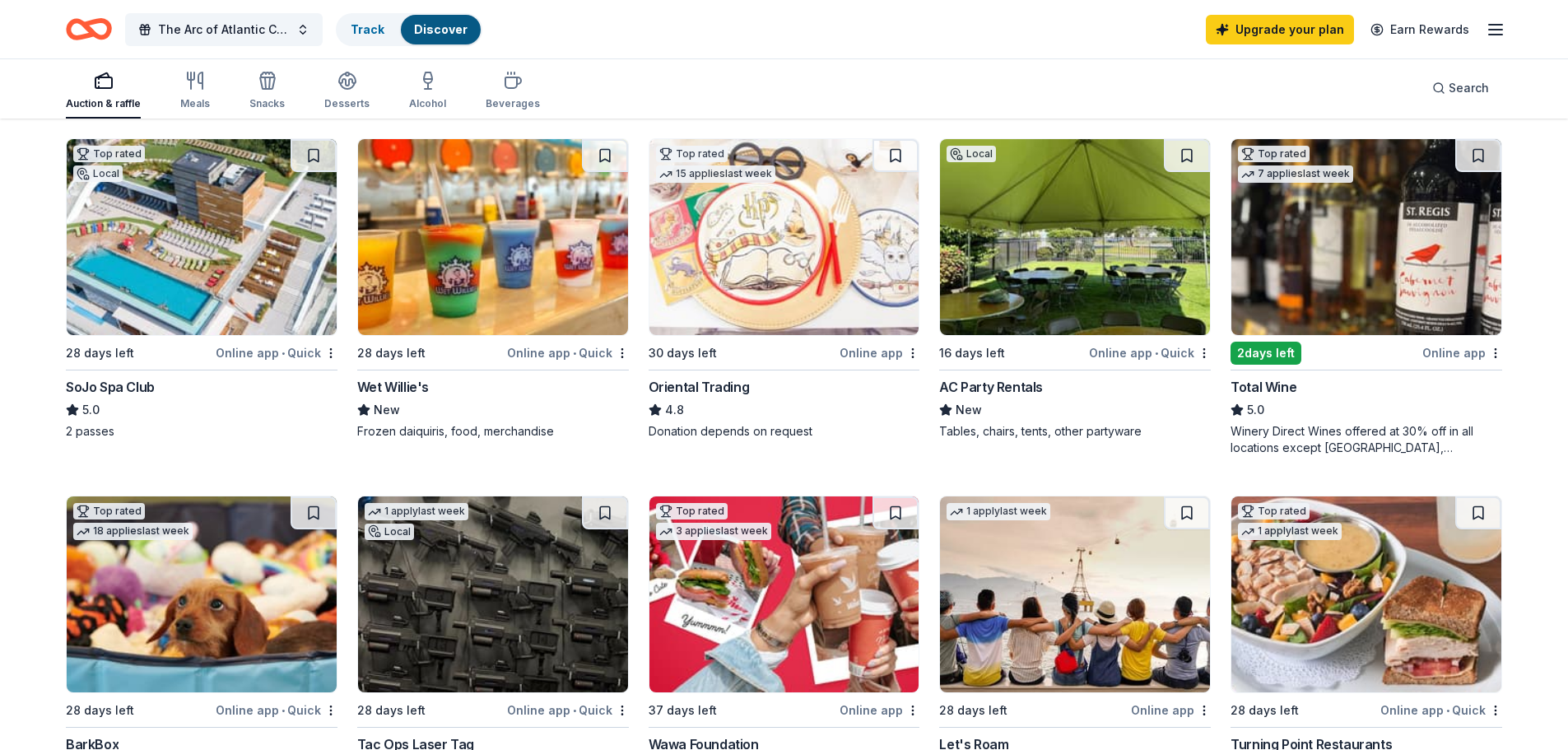
click at [420, 384] on div "Wet Willie's" at bounding box center [393, 387] width 71 height 20
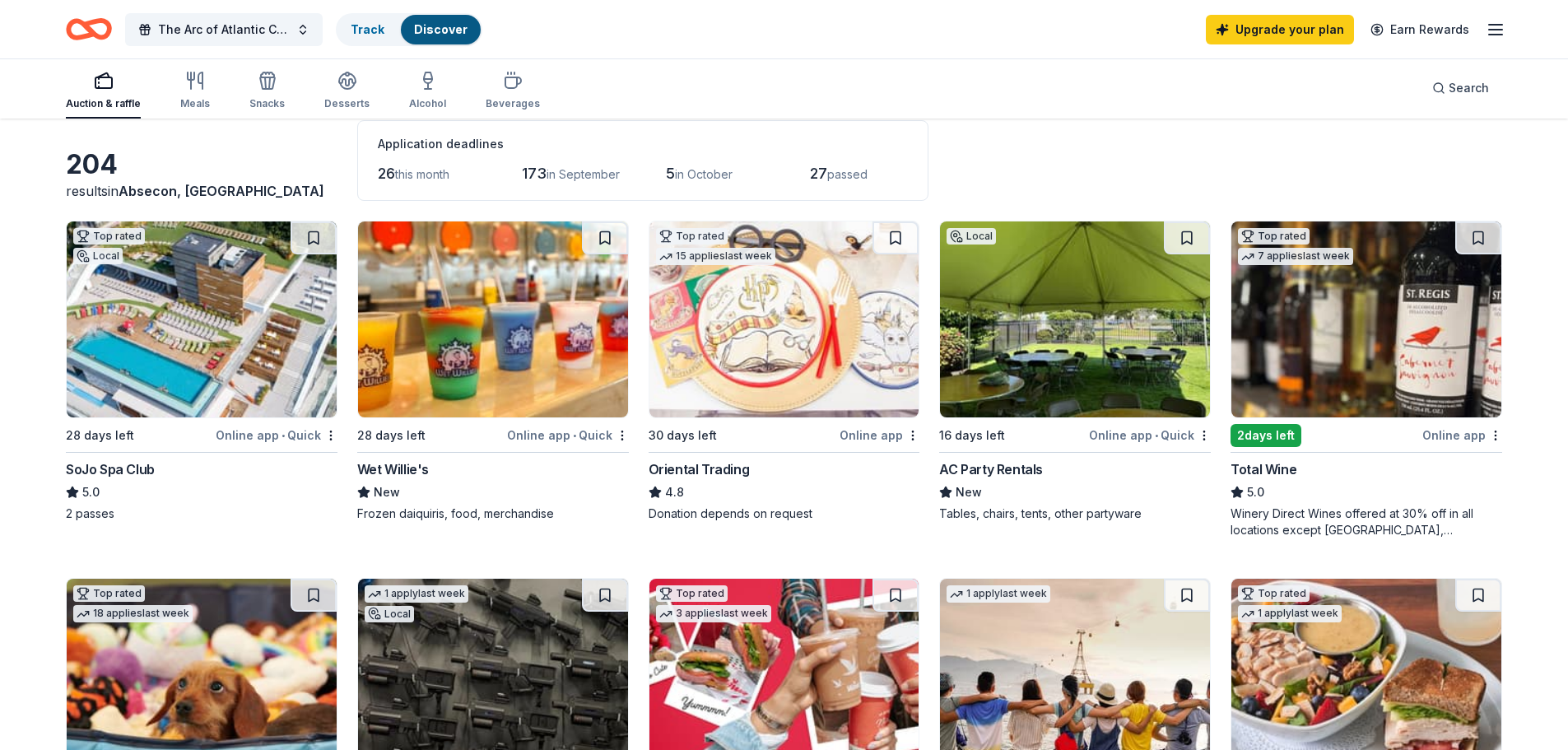
scroll to position [0, 0]
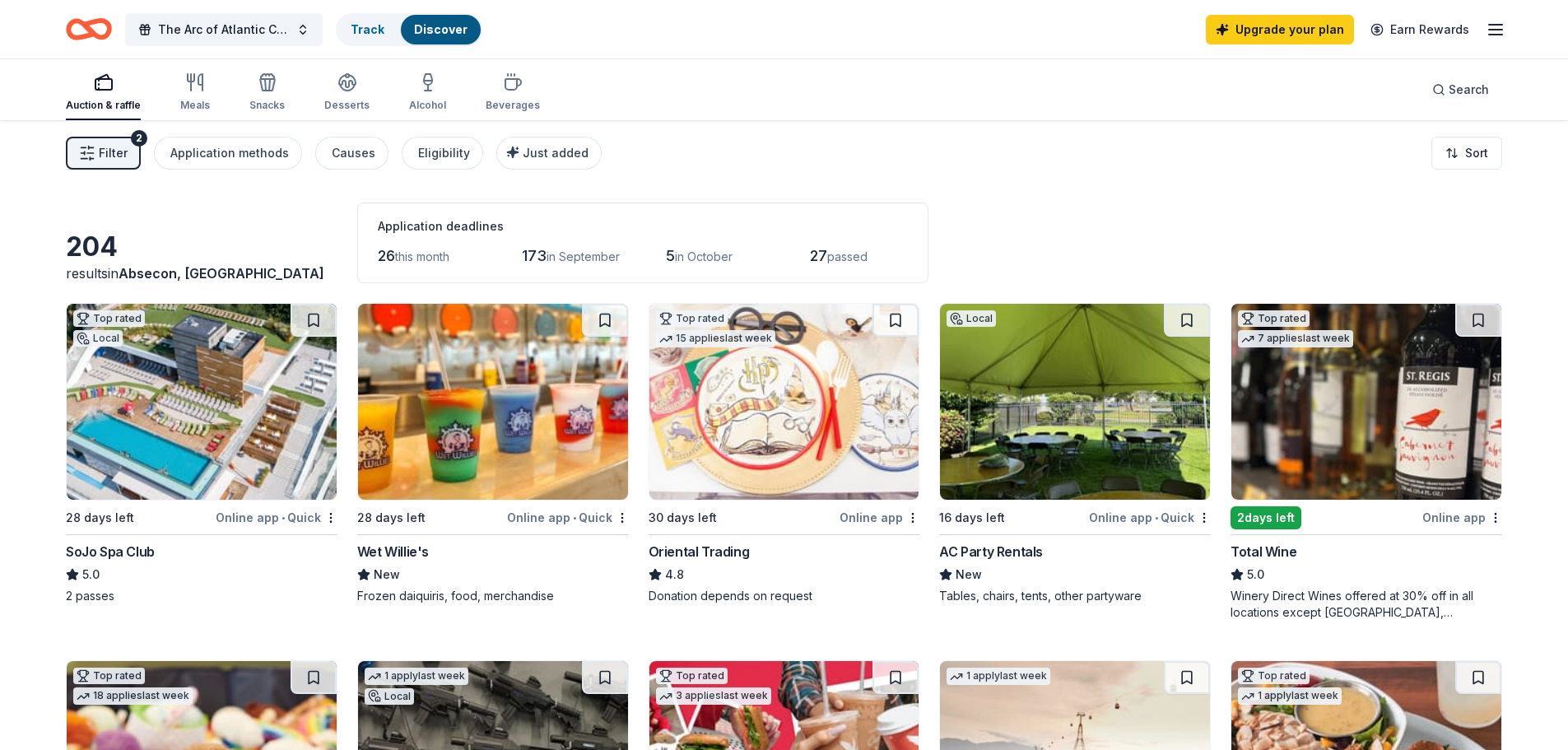
click at [118, 551] on div "SoJo Spa Club" at bounding box center [111, 551] width 89 height 20
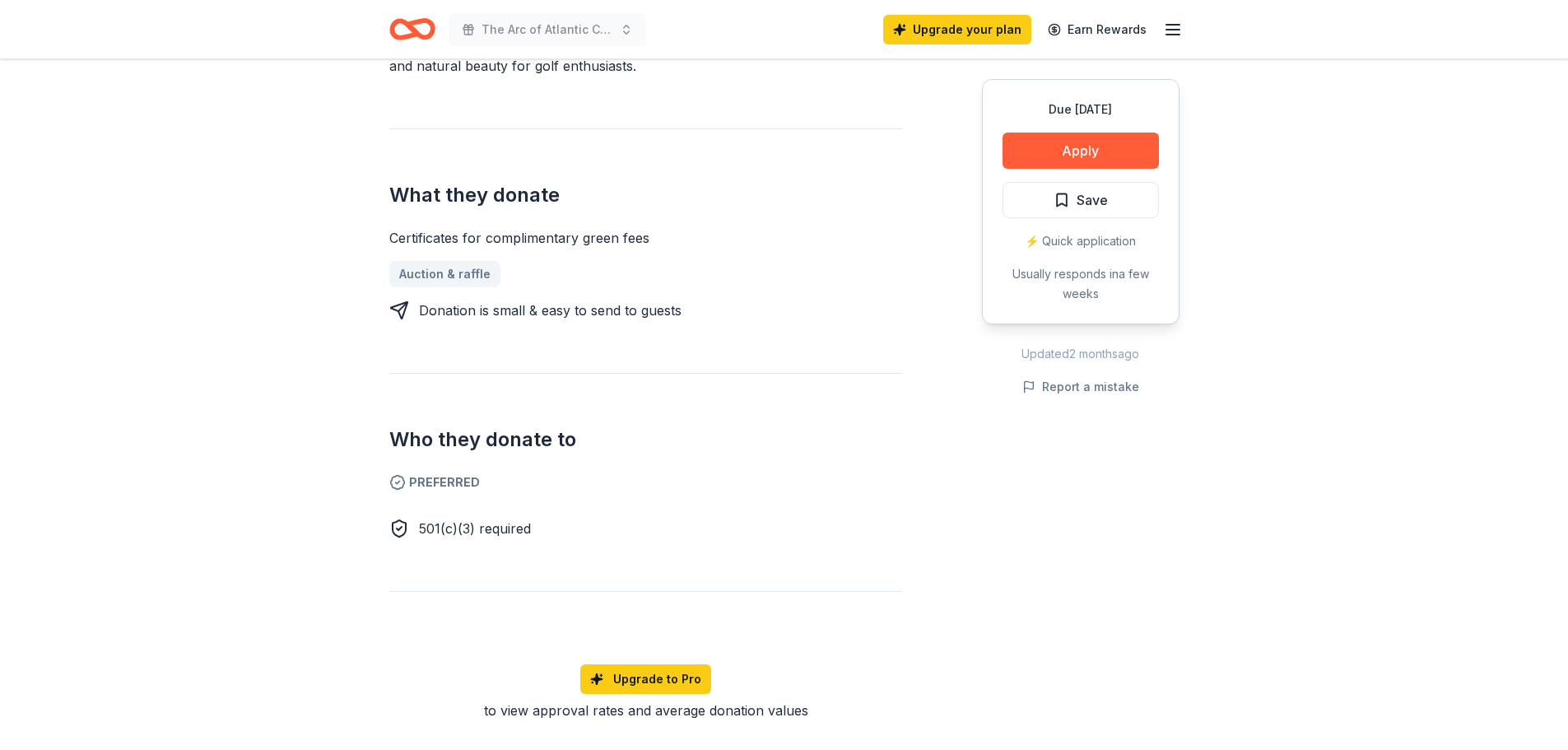
scroll to position [573, 0]
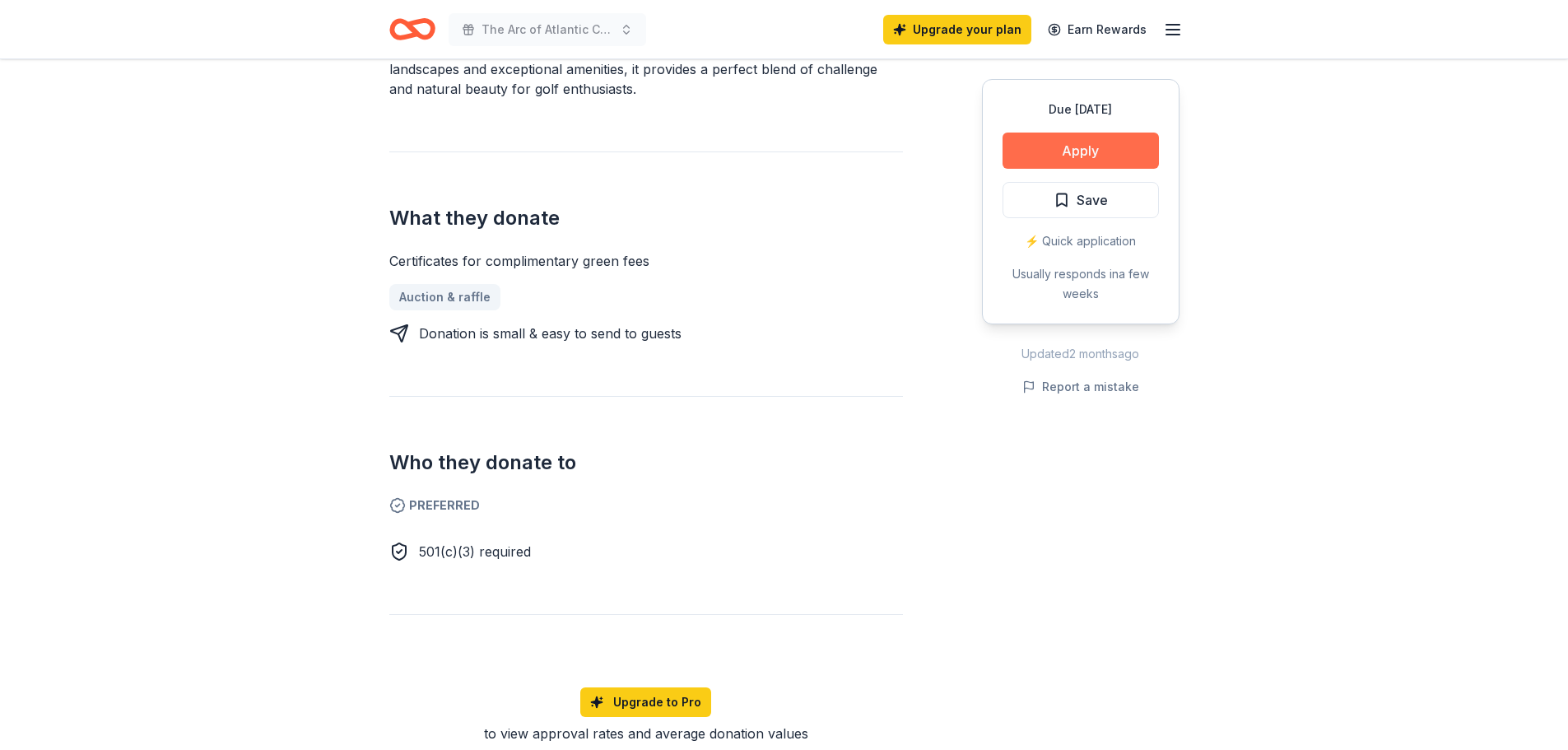
click at [1097, 151] on button "Apply" at bounding box center [1081, 150] width 156 height 37
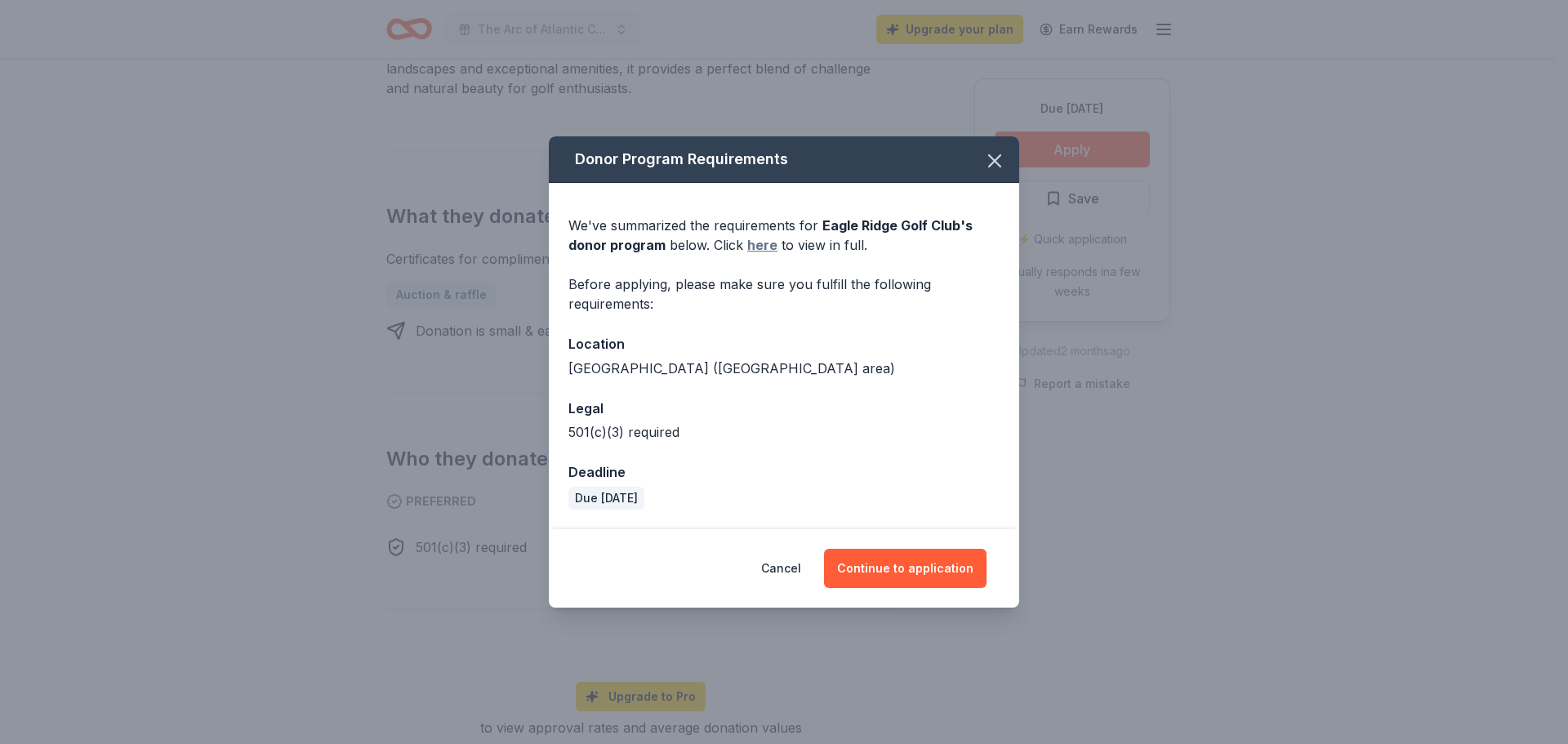
click at [754, 242] on link "here" at bounding box center [761, 245] width 30 height 20
click at [986, 149] on icon "button" at bounding box center [994, 160] width 23 height 23
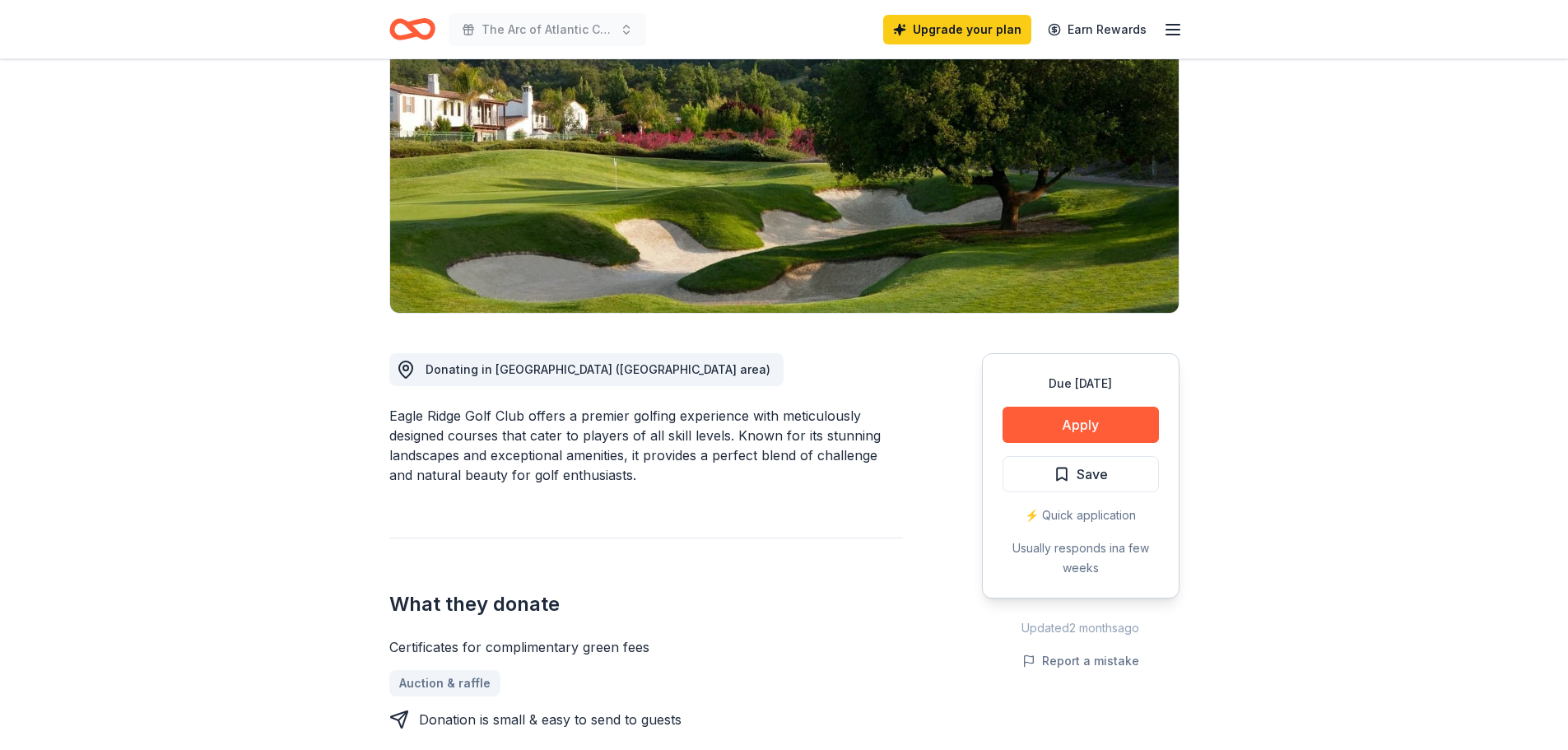
scroll to position [79, 0]
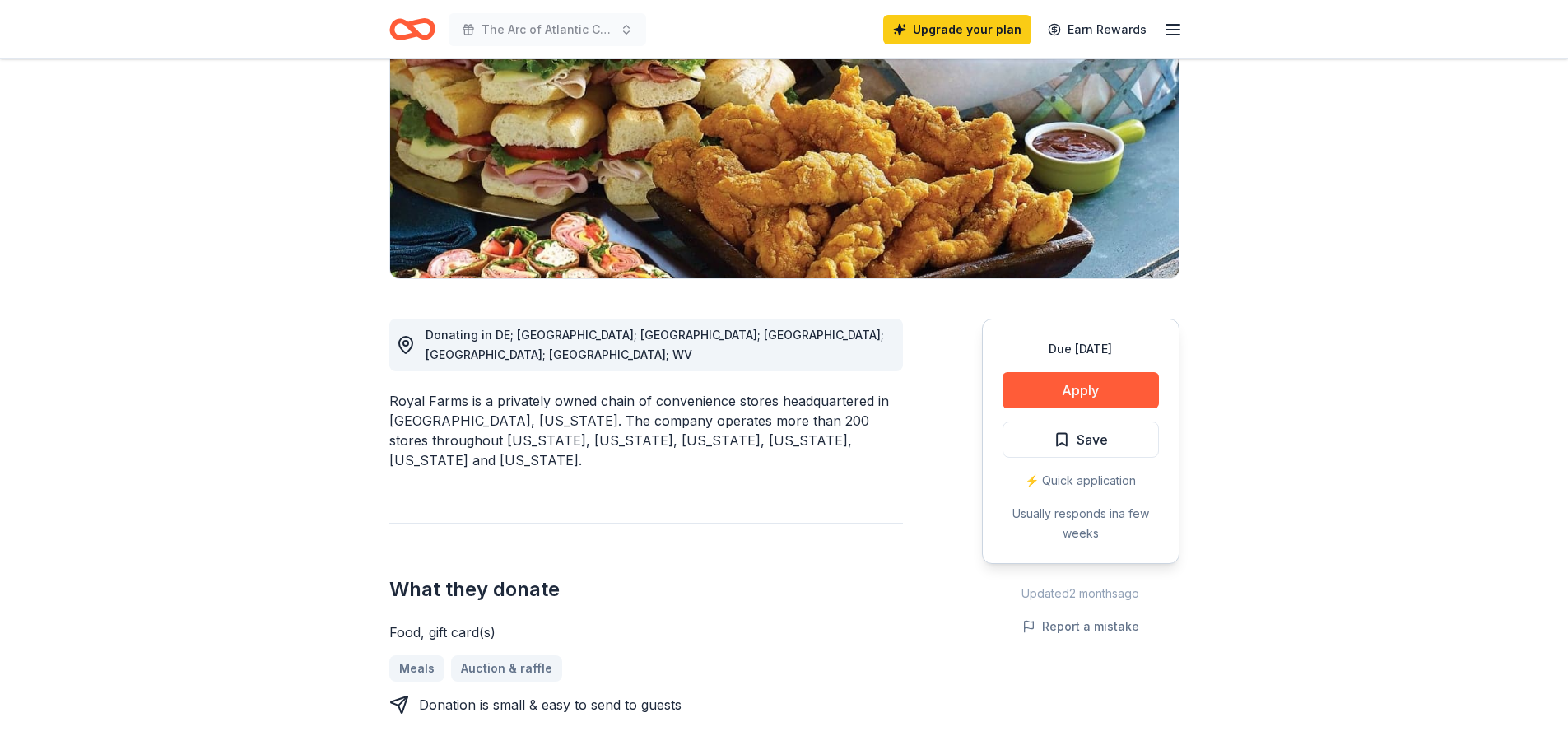
scroll to position [329, 0]
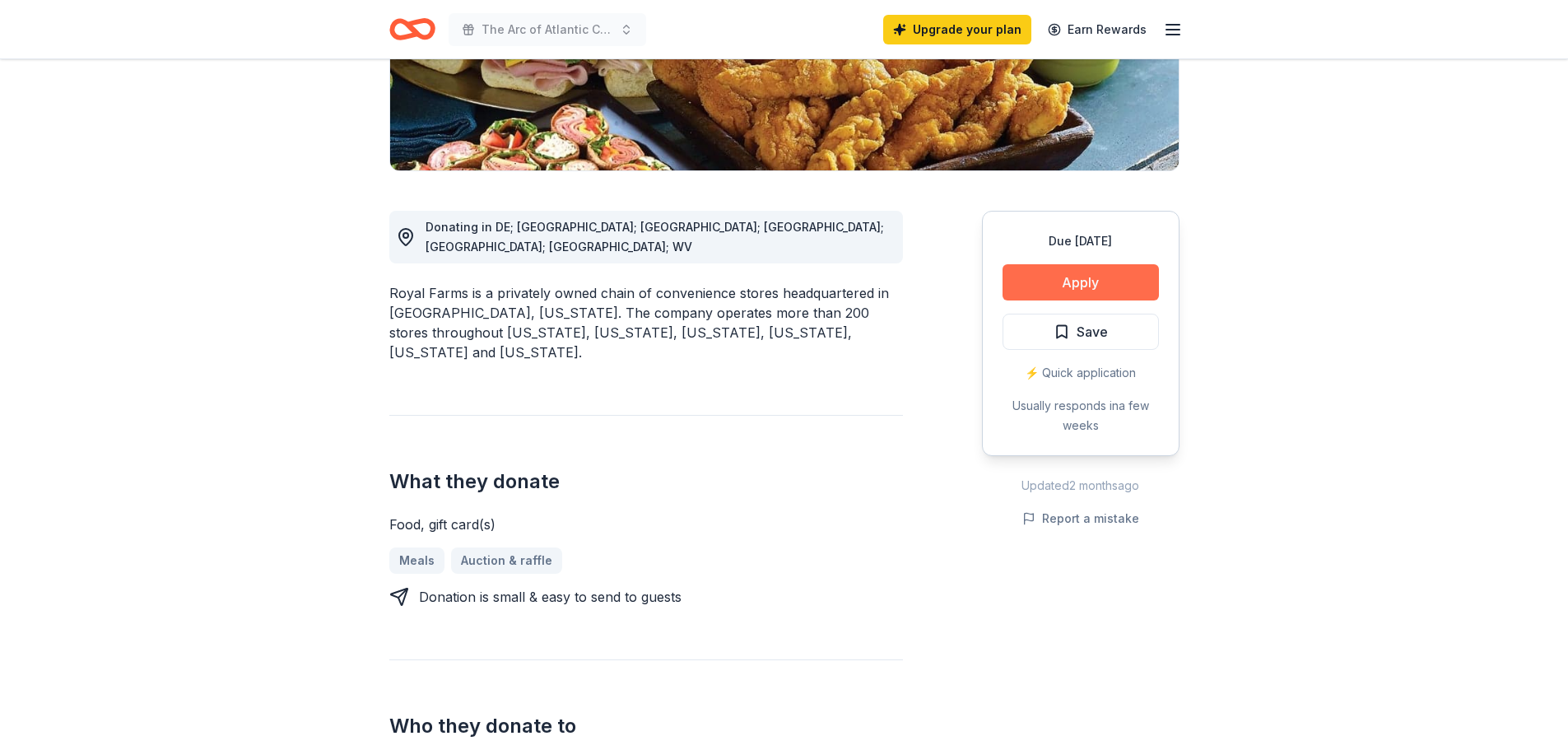
click at [1068, 275] on button "Apply" at bounding box center [1081, 282] width 156 height 37
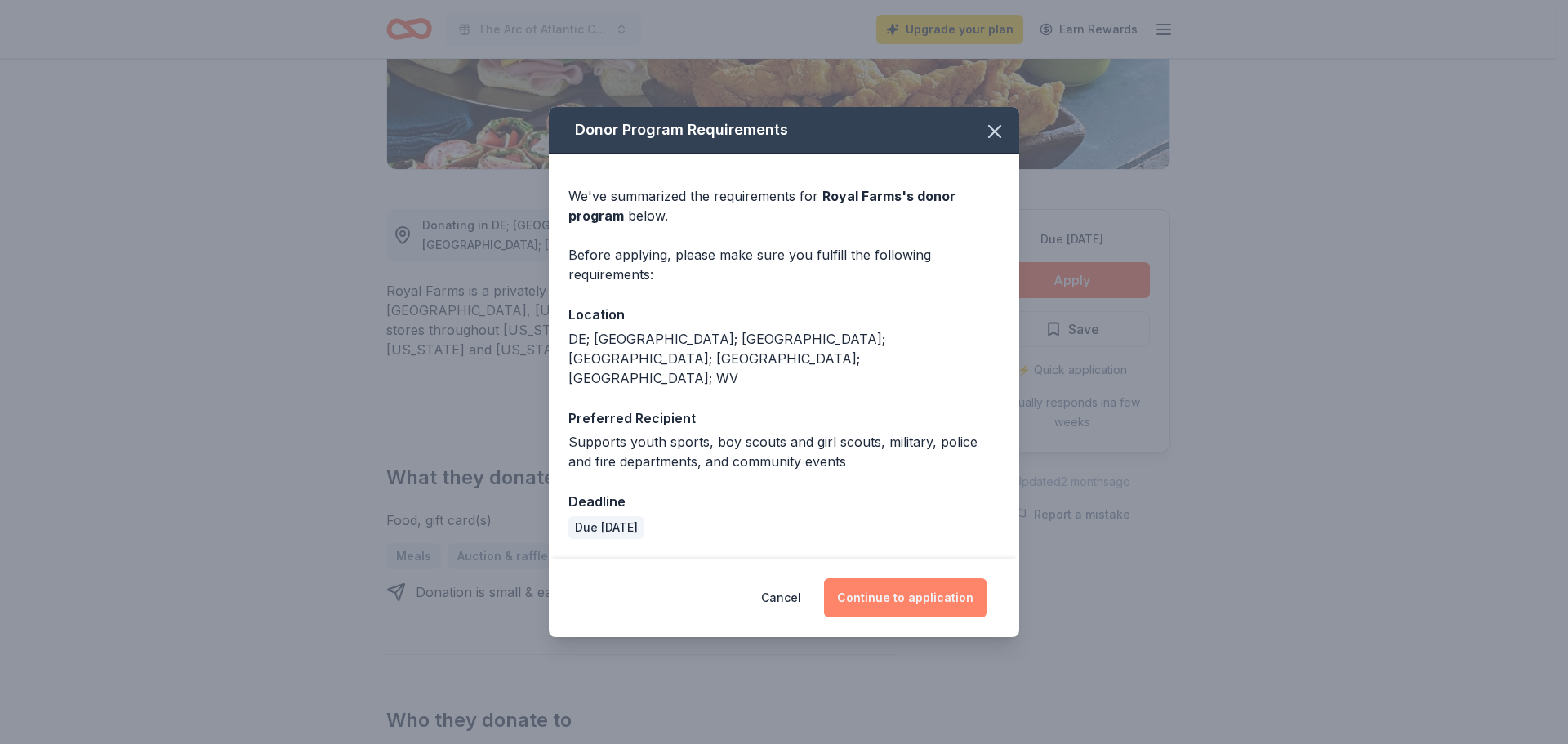
click at [901, 578] on button "Continue to application" at bounding box center [906, 598] width 163 height 39
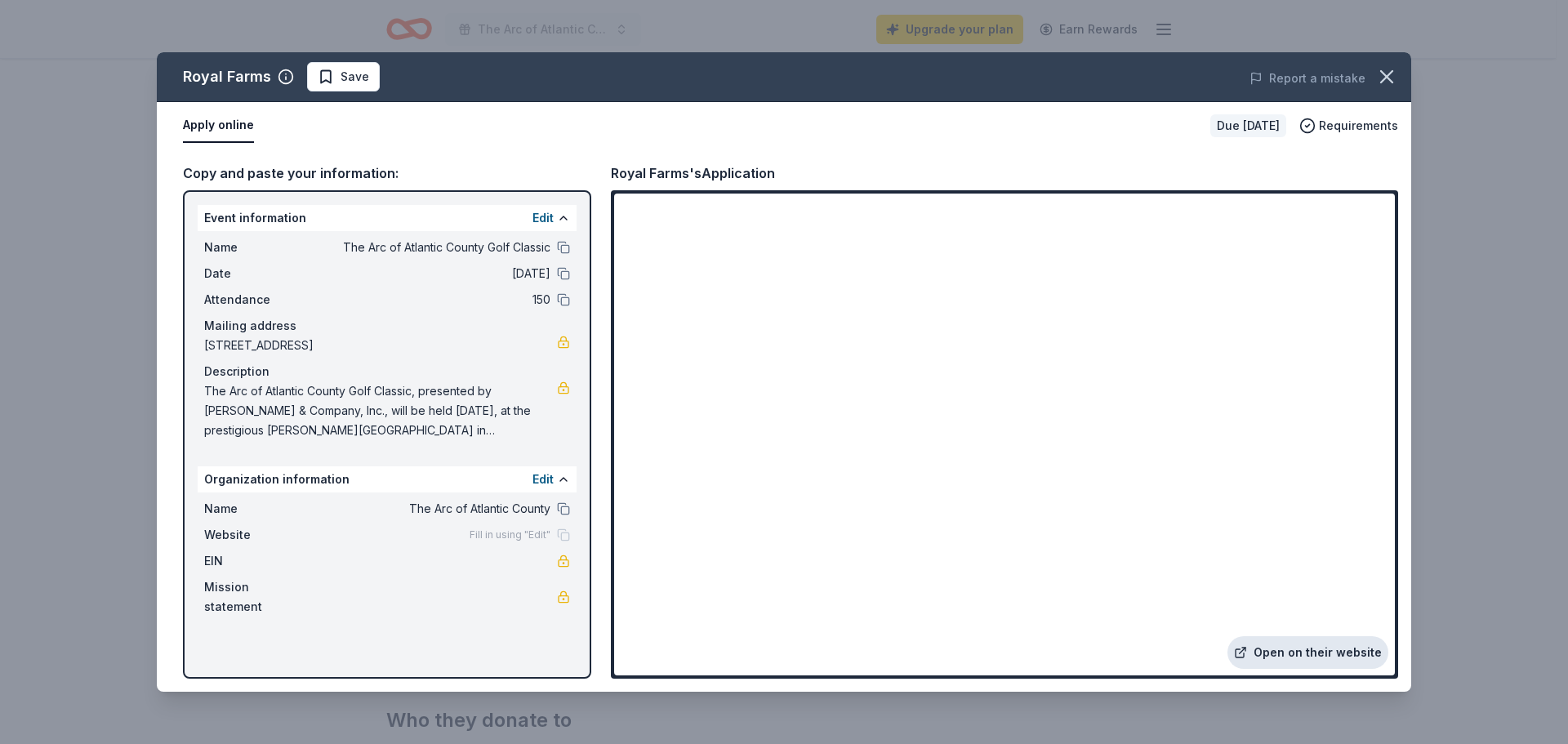
click at [1299, 648] on link "Open on their website" at bounding box center [1307, 652] width 161 height 32
click at [1386, 77] on icon "button" at bounding box center [1387, 76] width 12 height 12
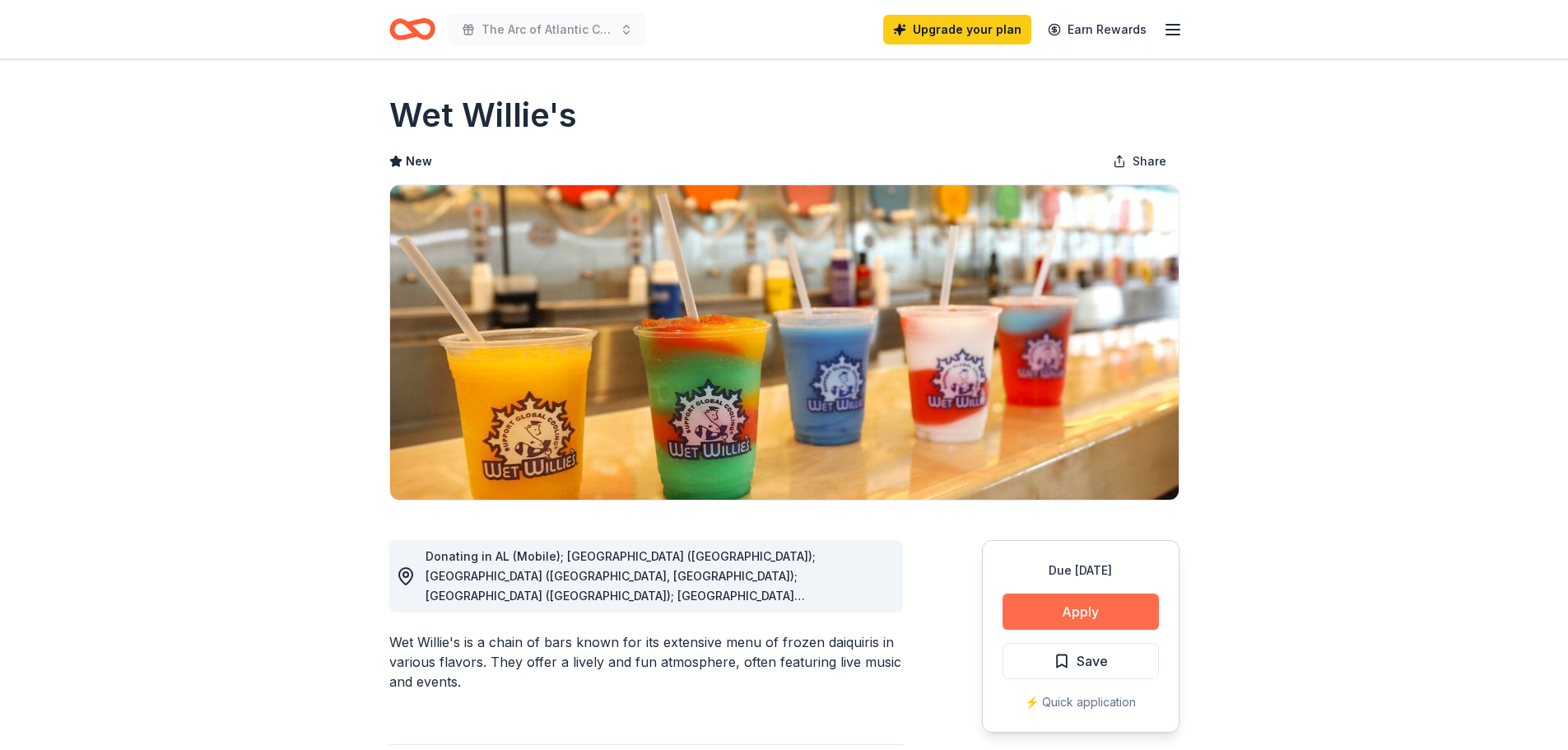
click at [1103, 610] on button "Apply" at bounding box center [1081, 612] width 156 height 37
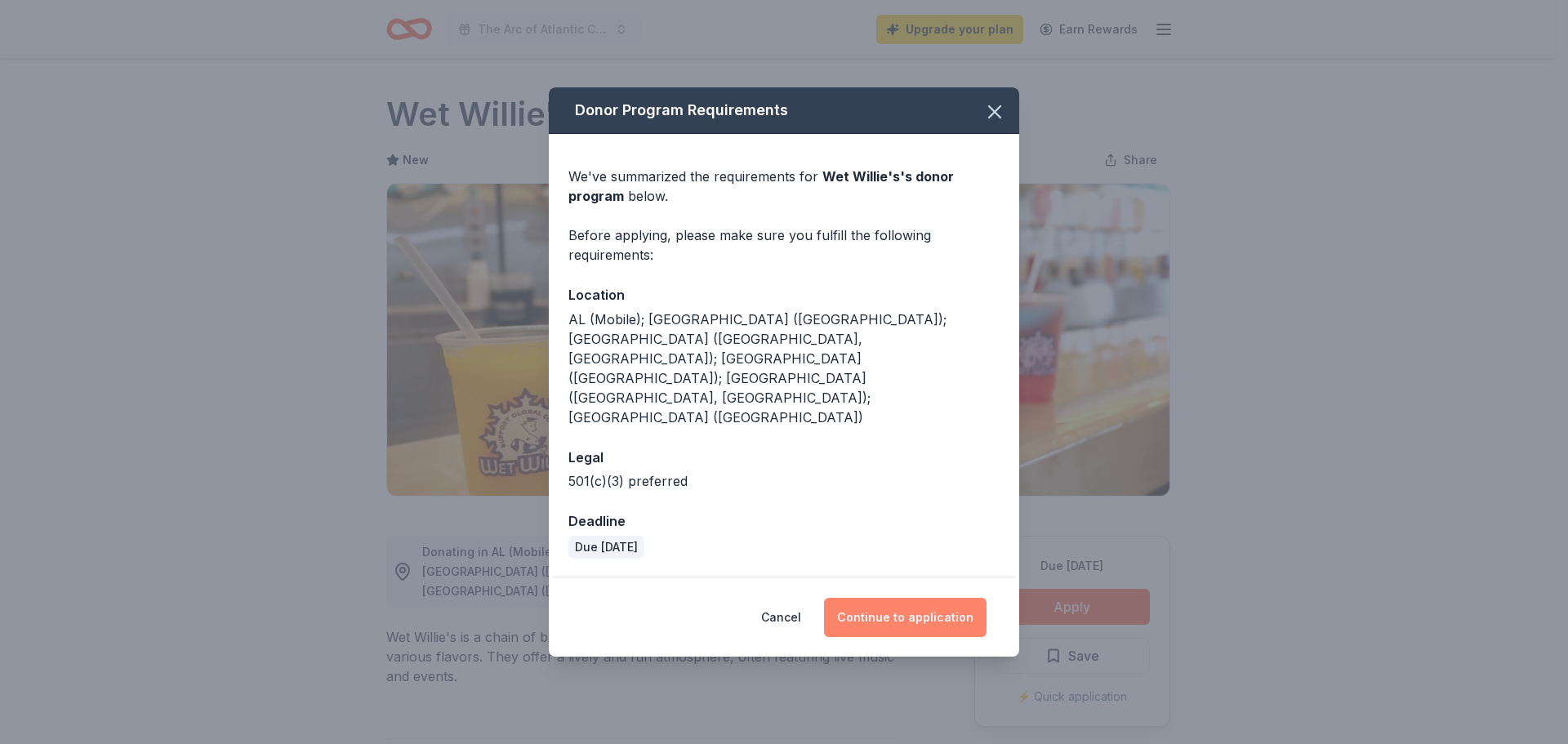
click at [904, 598] on button "Continue to application" at bounding box center [906, 618] width 163 height 39
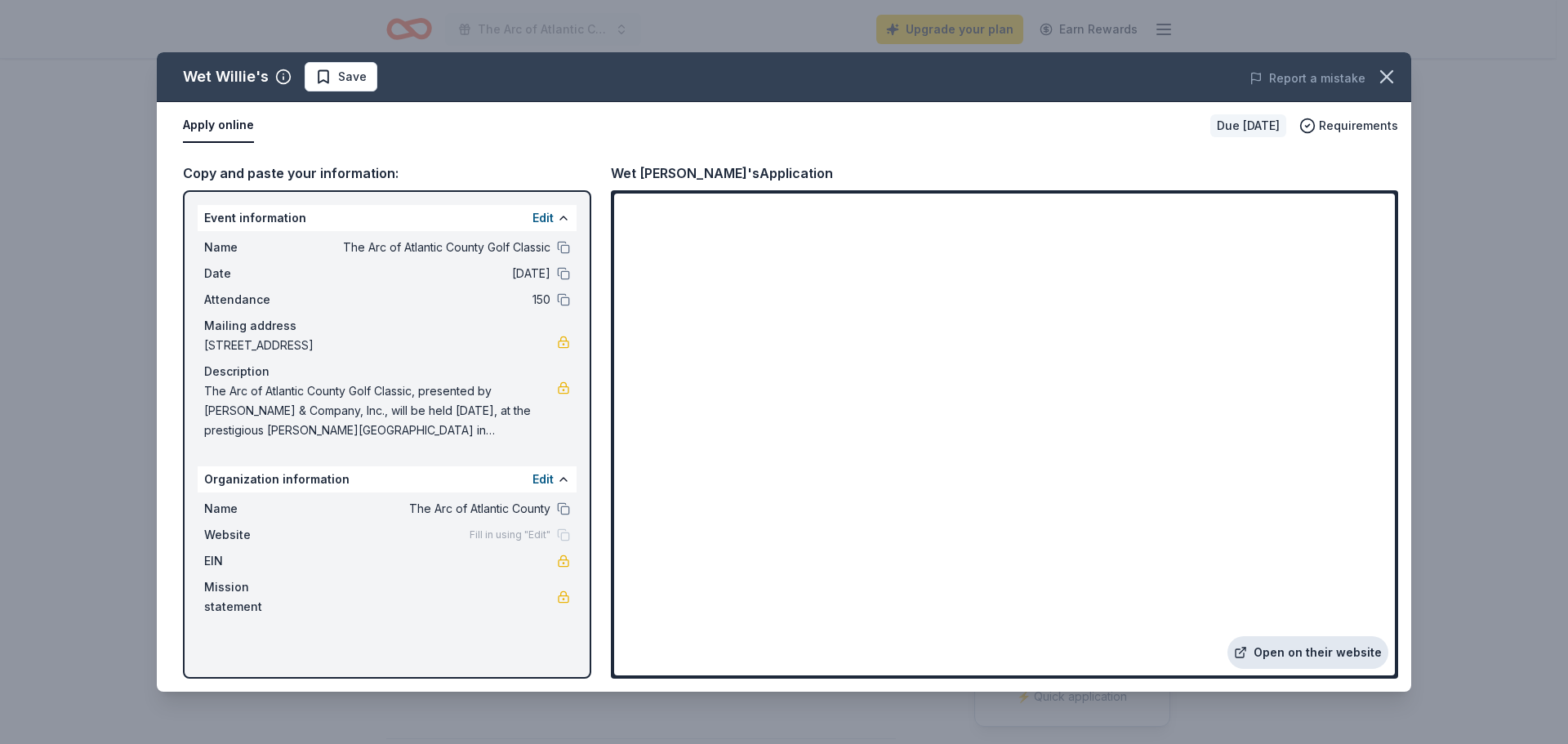
click at [1304, 648] on link "Open on their website" at bounding box center [1307, 652] width 161 height 32
click at [1387, 79] on icon "button" at bounding box center [1386, 76] width 23 height 23
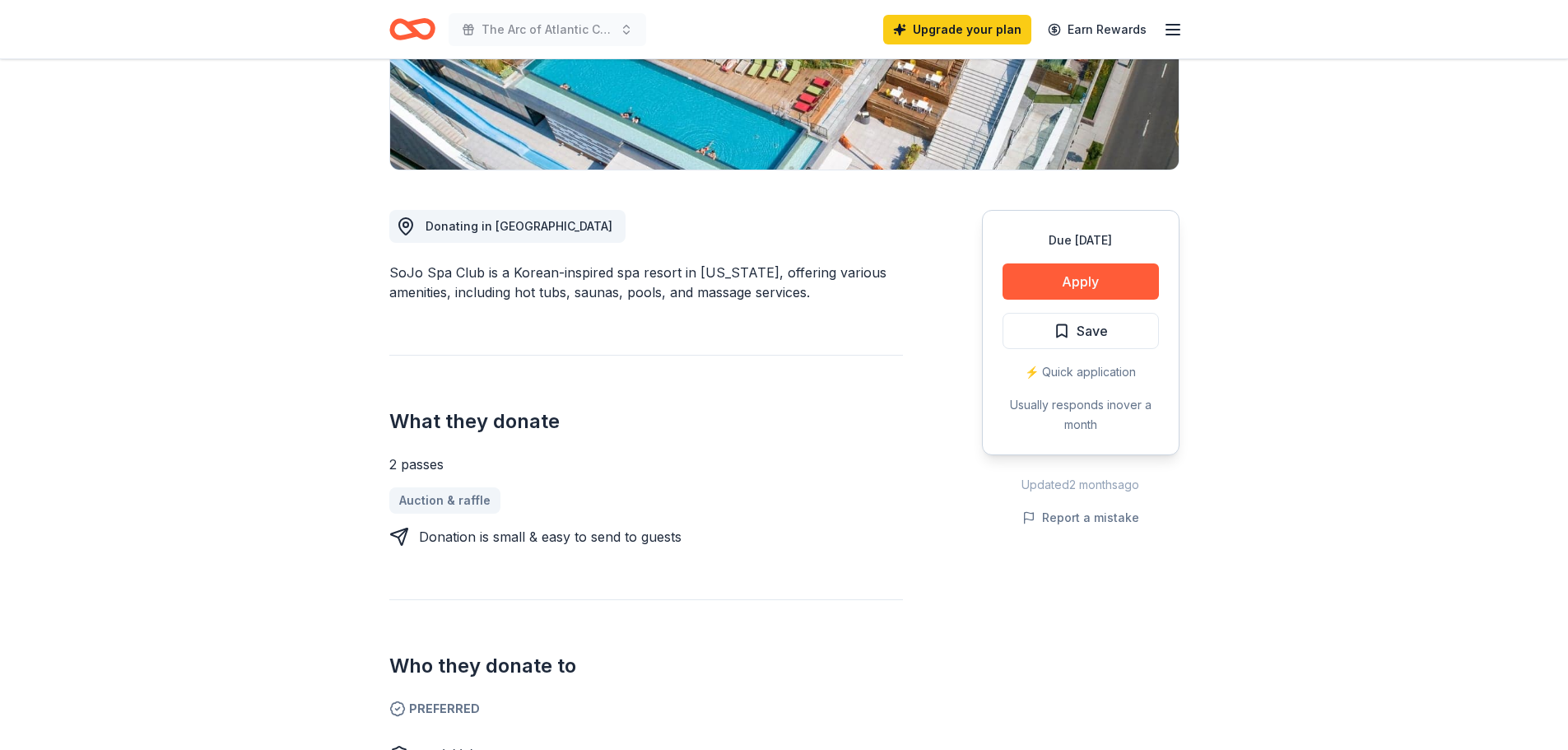
scroll to position [329, 0]
click at [1078, 285] on button "Apply" at bounding box center [1081, 282] width 156 height 37
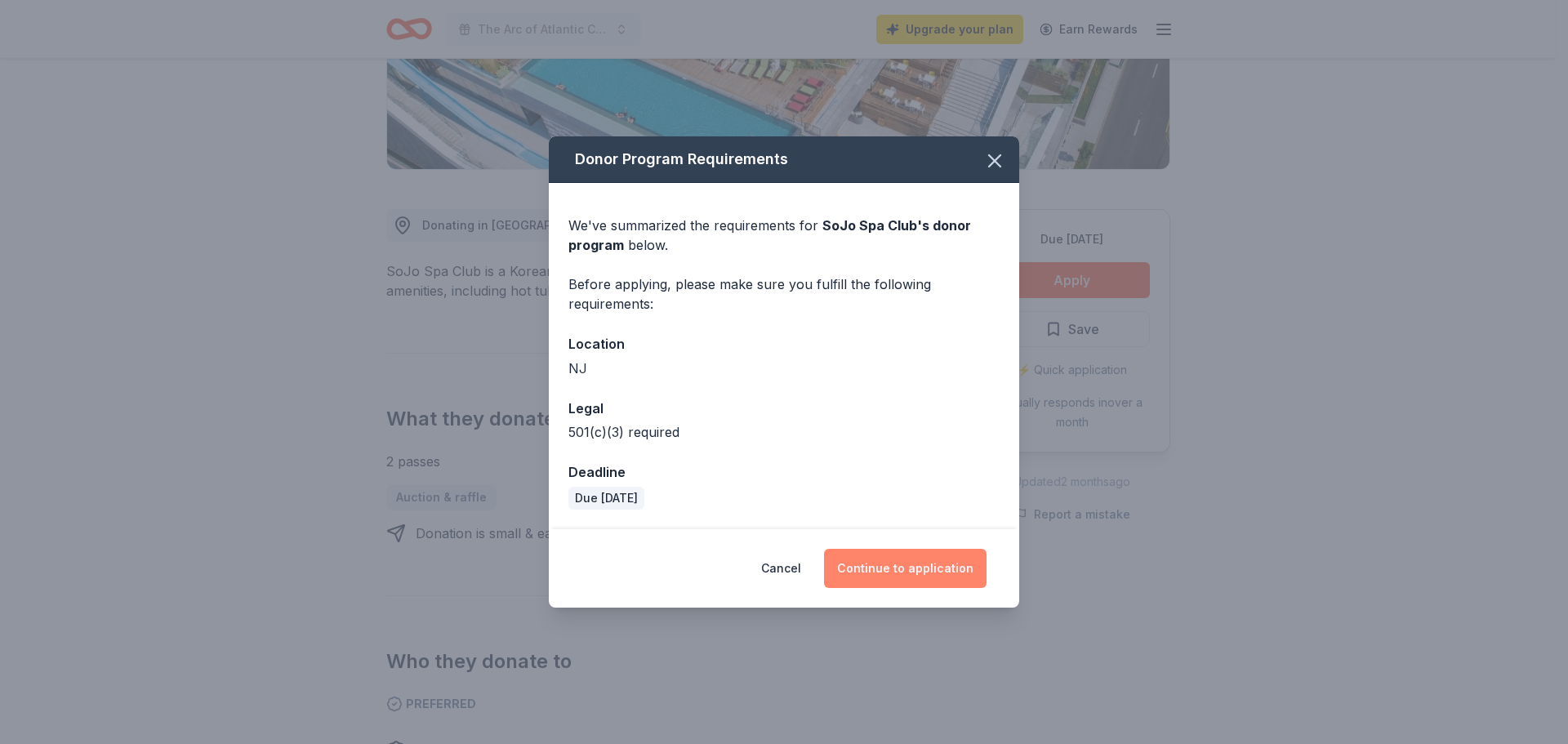
click at [917, 565] on button "Continue to application" at bounding box center [906, 569] width 163 height 39
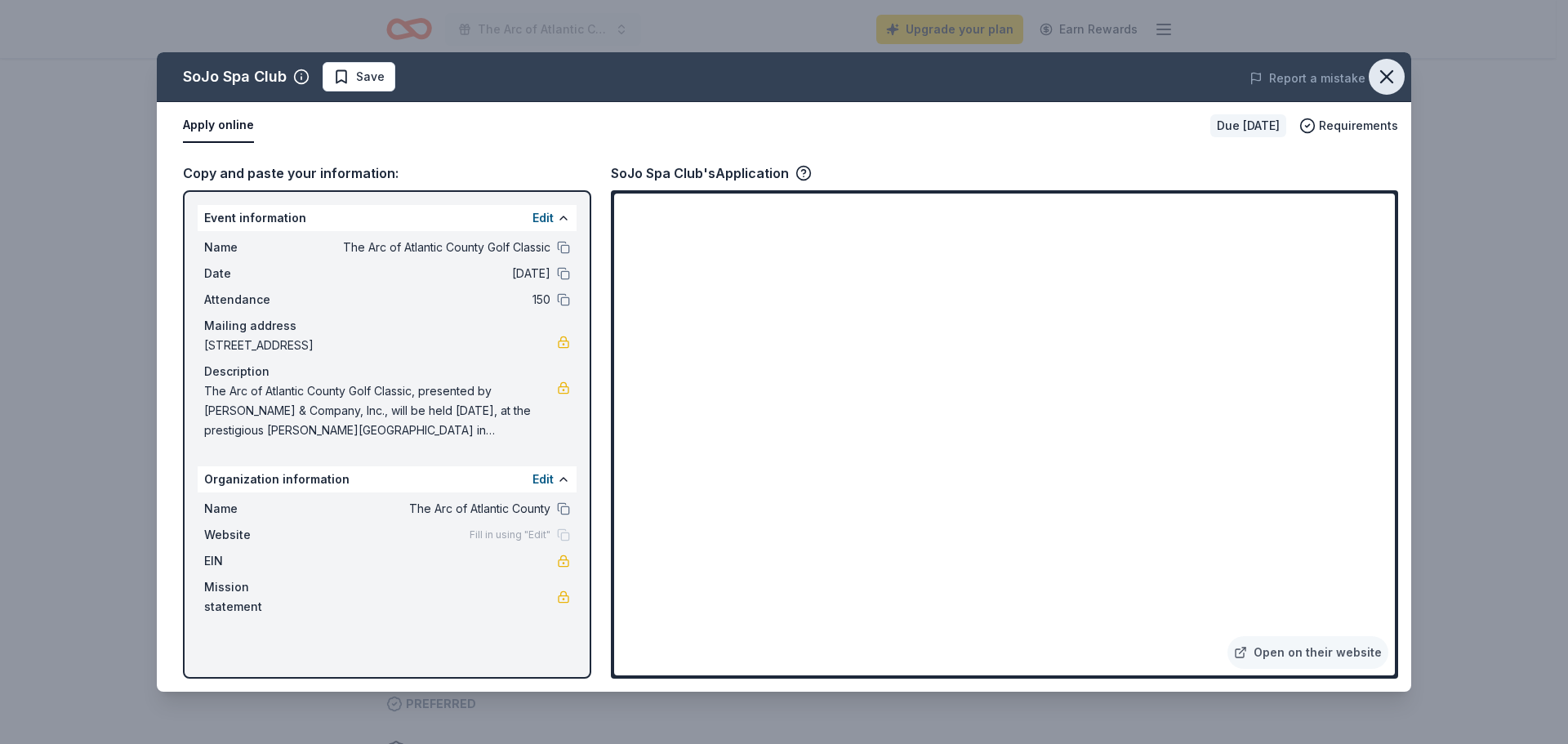
click at [1390, 77] on icon "button" at bounding box center [1386, 76] width 23 height 23
